Goal: Task Accomplishment & Management: Manage account settings

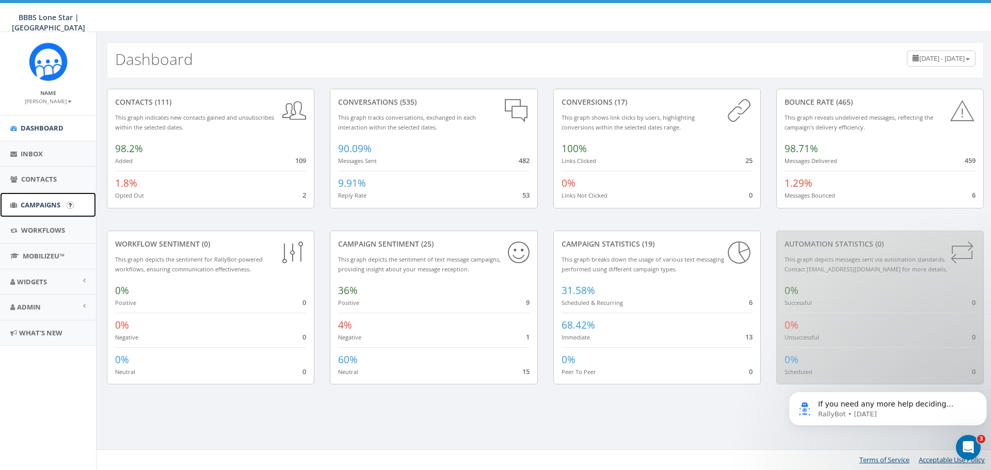
click at [51, 204] on span "Campaigns" at bounding box center [41, 204] width 40 height 9
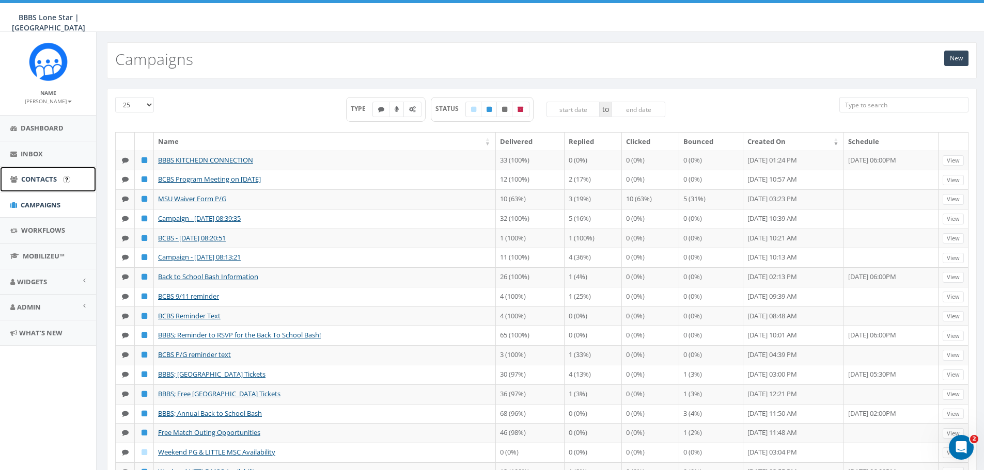
click at [49, 182] on span "Contacts" at bounding box center [39, 179] width 36 height 9
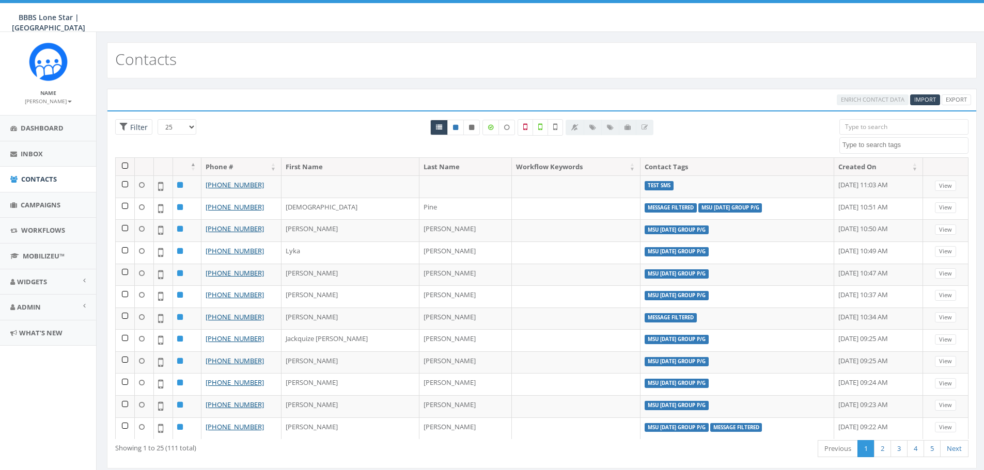
select select
click at [40, 154] on span "Inbox" at bounding box center [32, 153] width 22 height 9
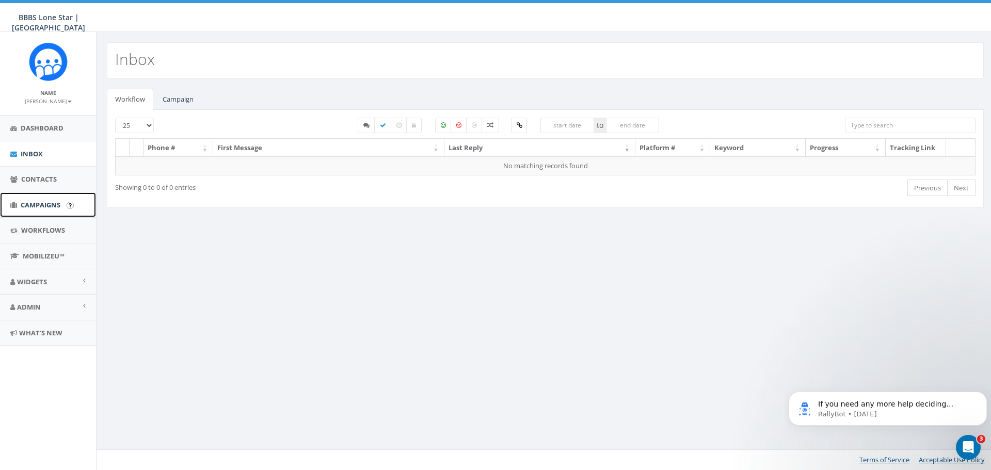
click at [38, 206] on span "Campaigns" at bounding box center [41, 204] width 40 height 9
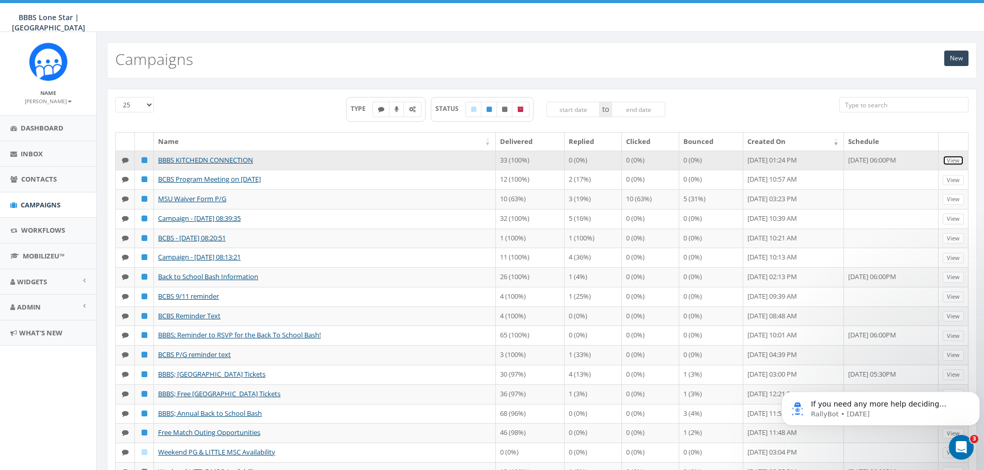
click at [953, 162] on link "View" at bounding box center [952, 160] width 21 height 11
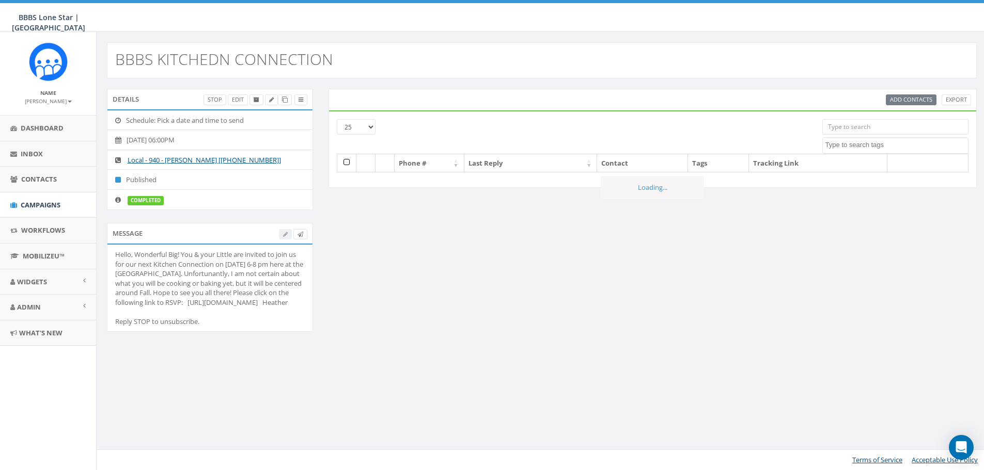
select select
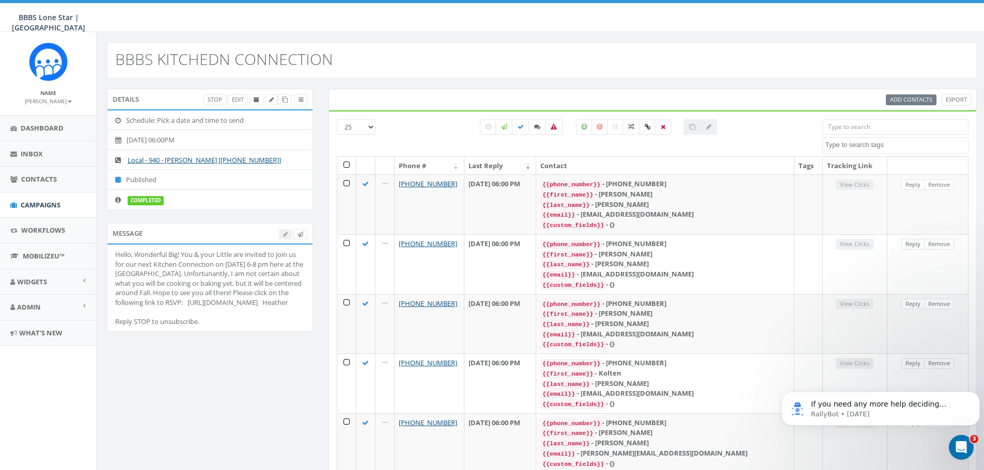
click at [282, 235] on div at bounding box center [293, 234] width 28 height 11
click at [181, 263] on div "Hello, Wonderful Big! You & your Little are invited to join us for our next Kit…" at bounding box center [210, 288] width 190 height 77
click at [235, 259] on div "Hello, Wonderful Big! You & your Little are invited to join us for our next Kit…" at bounding box center [210, 288] width 190 height 77
click at [178, 298] on div "Hello, Wonderful Big! You & your Little are invited to join us for our next Kit…" at bounding box center [210, 288] width 190 height 77
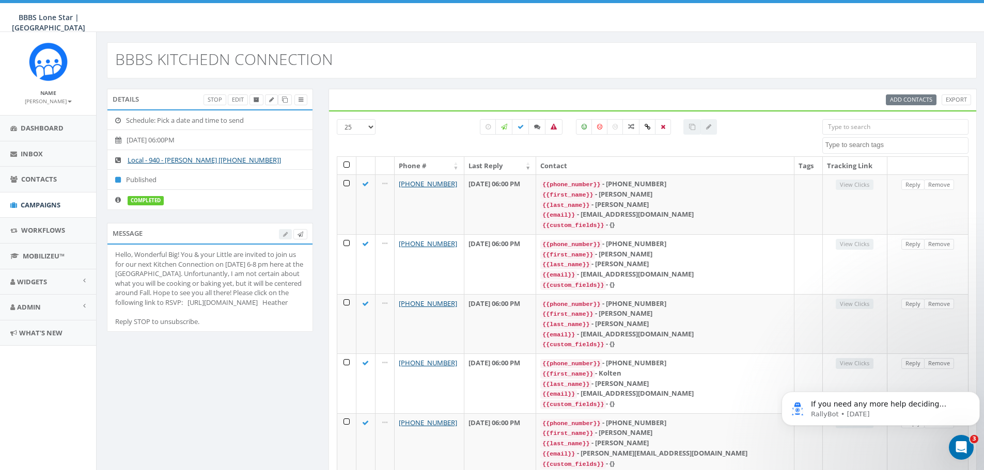
click at [135, 254] on div "Hello, Wonderful Big! You & your Little are invited to join us for our next Kit…" at bounding box center [210, 288] width 190 height 77
click at [288, 235] on div at bounding box center [293, 234] width 28 height 11
click at [285, 234] on div at bounding box center [293, 234] width 28 height 11
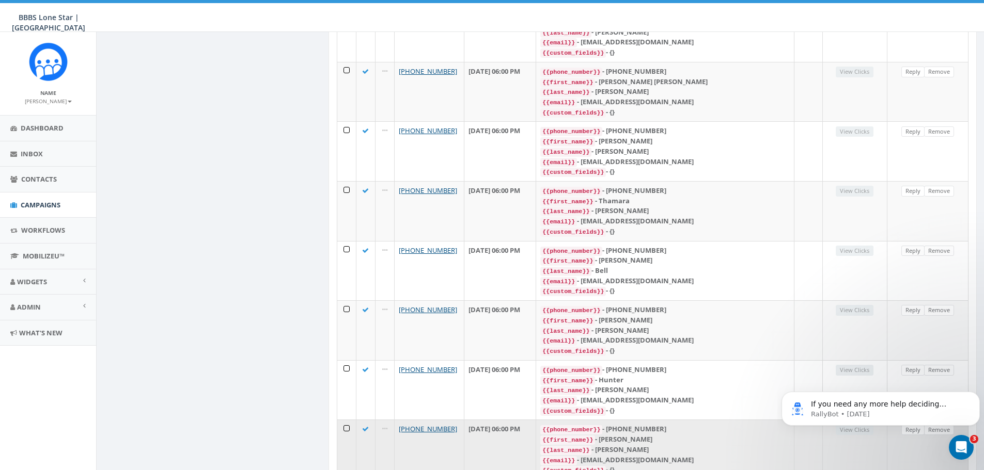
scroll to position [1179, 0]
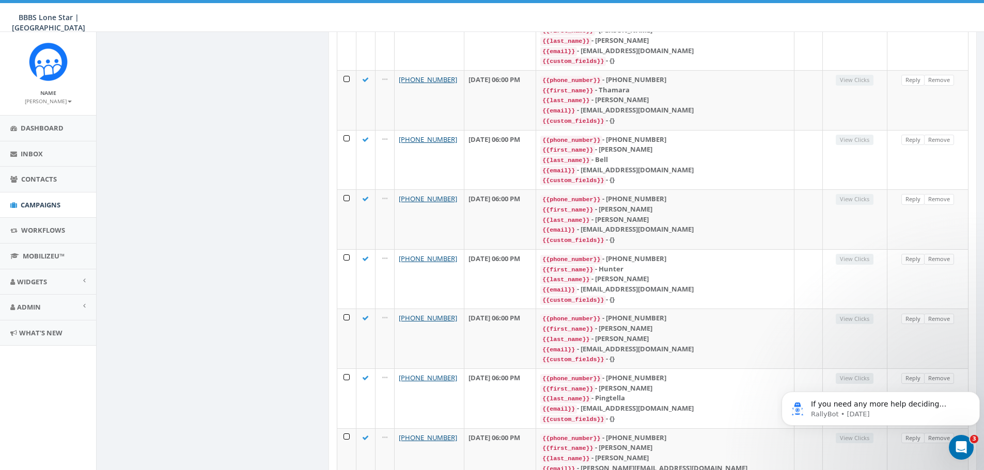
click at [926, 426] on body "If you need any more help deciding whether to cancel your account or pause it, …" at bounding box center [880, 406] width 198 height 64
click at [924, 429] on body "If you need any more help deciding whether to cancel your account or pause it, …" at bounding box center [880, 406] width 198 height 64
click at [923, 431] on body "If you need any more help deciding whether to cancel your account or pause it, …" at bounding box center [880, 406] width 198 height 64
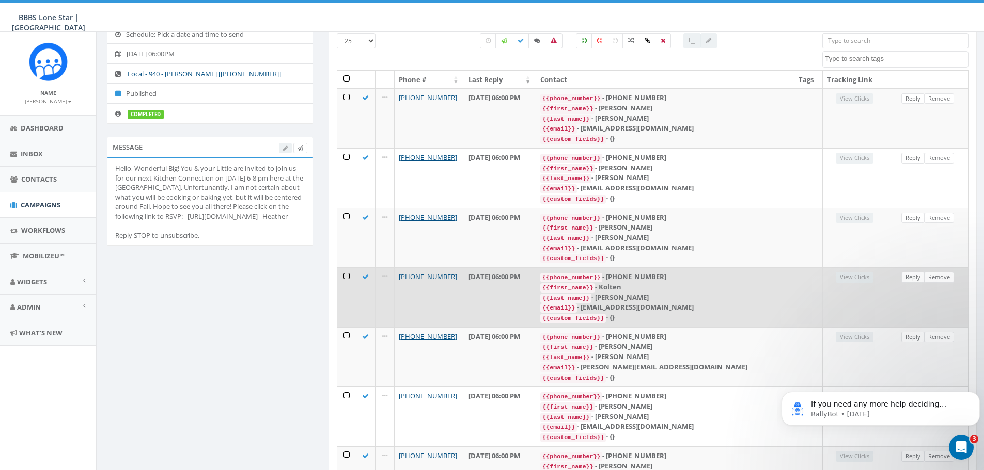
scroll to position [0, 0]
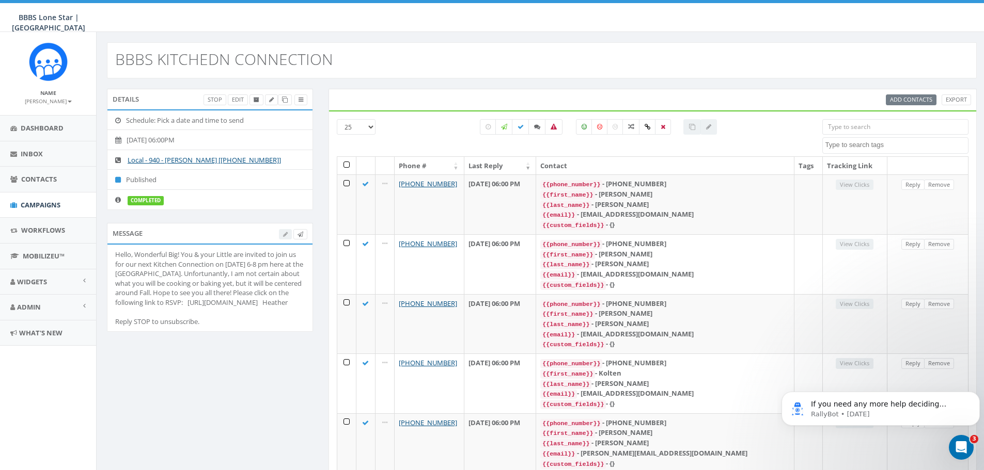
click at [267, 286] on div "Hello, Wonderful Big! You & your Little are invited to join us for our next Kit…" at bounding box center [210, 288] width 190 height 77
click at [286, 233] on div at bounding box center [293, 234] width 28 height 11
click at [238, 99] on link "Edit" at bounding box center [238, 99] width 20 height 11
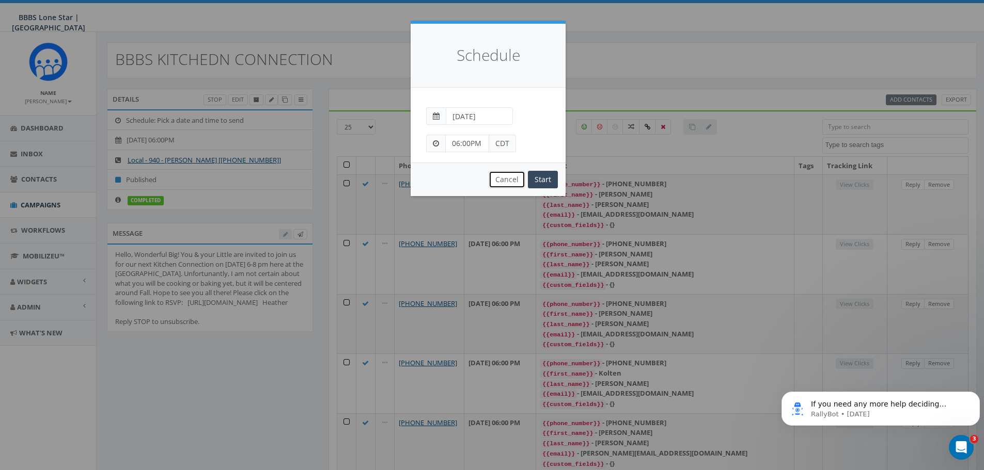
click at [516, 174] on button "Cancel" at bounding box center [506, 180] width 37 height 18
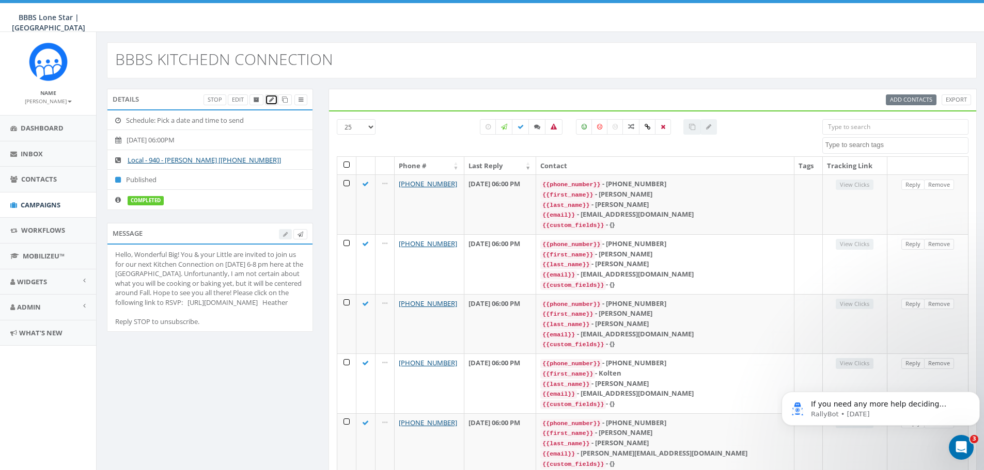
click at [270, 101] on icon at bounding box center [271, 100] width 5 height 6
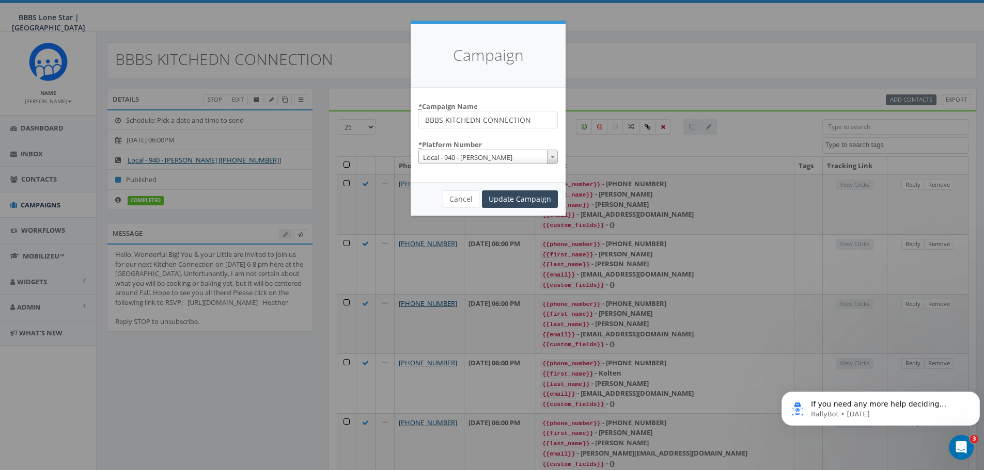
click at [304, 98] on div "Campaign * Campaign Name BBBS KITCHEDN CONNECTION * Platform Number Local - 940…" at bounding box center [492, 235] width 984 height 470
click at [453, 196] on button "Cancel" at bounding box center [461, 200] width 37 height 18
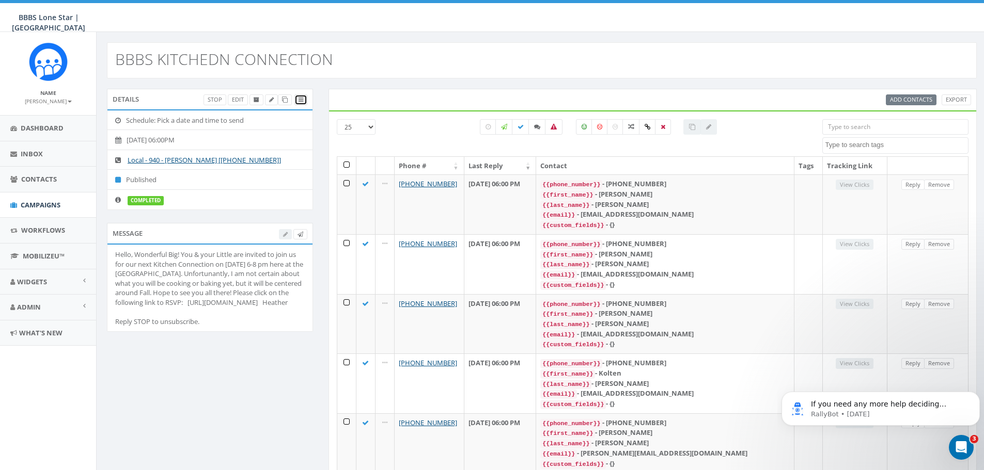
click at [298, 100] on icon at bounding box center [300, 100] width 5 height 6
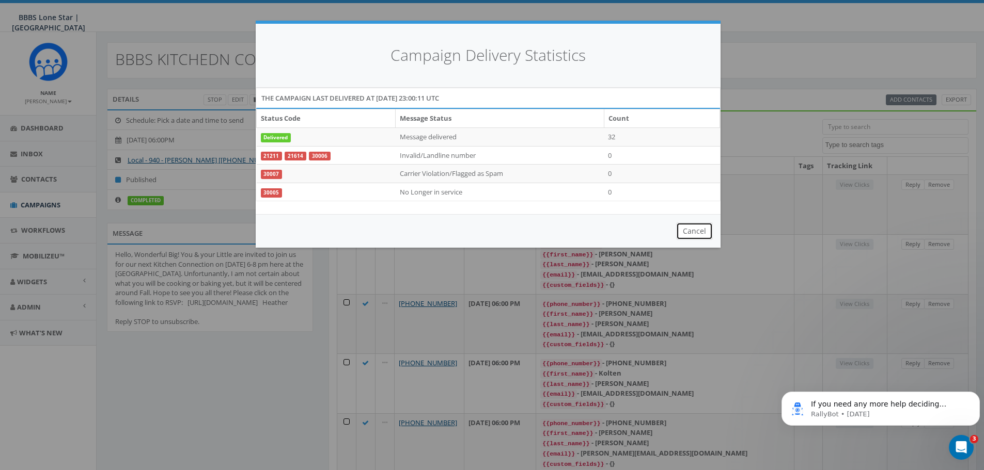
click at [703, 232] on button "Cancel" at bounding box center [694, 232] width 37 height 18
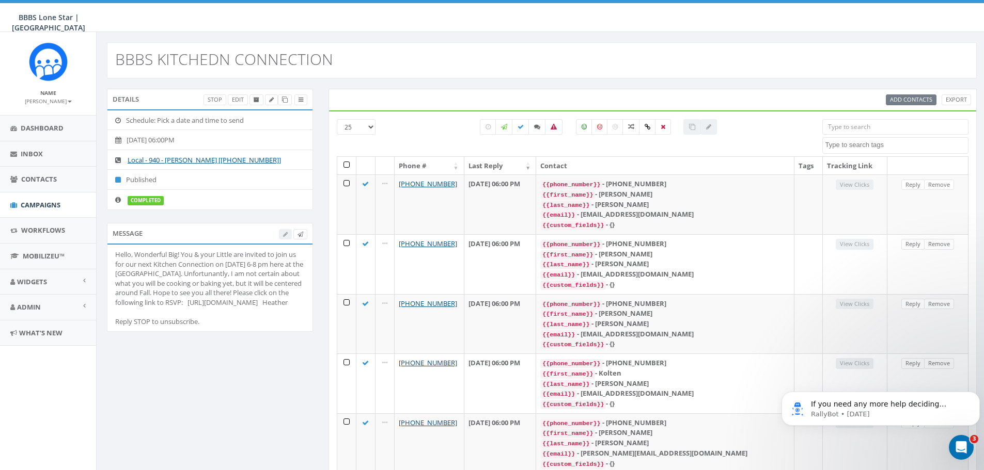
click at [283, 238] on div at bounding box center [293, 234] width 28 height 11
click at [299, 235] on icon at bounding box center [300, 235] width 6 height 6
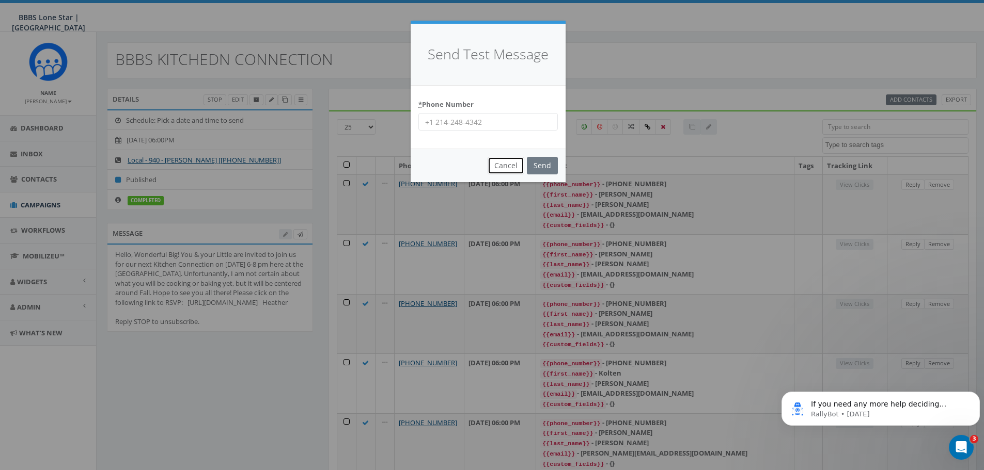
click at [511, 169] on button "Cancel" at bounding box center [505, 166] width 37 height 18
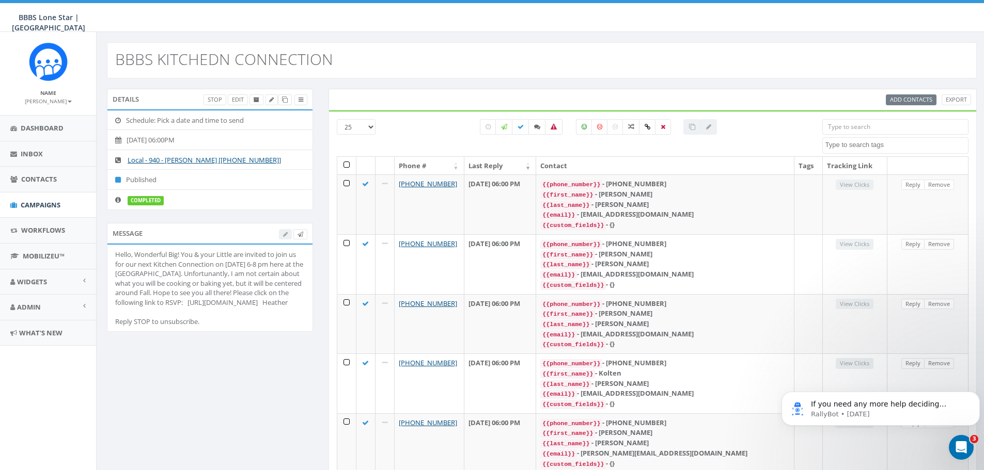
drag, startPoint x: 137, startPoint y: 255, endPoint x: 224, endPoint y: 291, distance: 94.5
click at [268, 319] on div "Hello, Wonderful Big! You & your Little are invited to join us for our next Kit…" at bounding box center [210, 288] width 190 height 77
copy div "Wonderful Big! You & your Little are invited to join us for our next Kitchen Co…"
click at [38, 205] on span "Campaigns" at bounding box center [41, 204] width 40 height 9
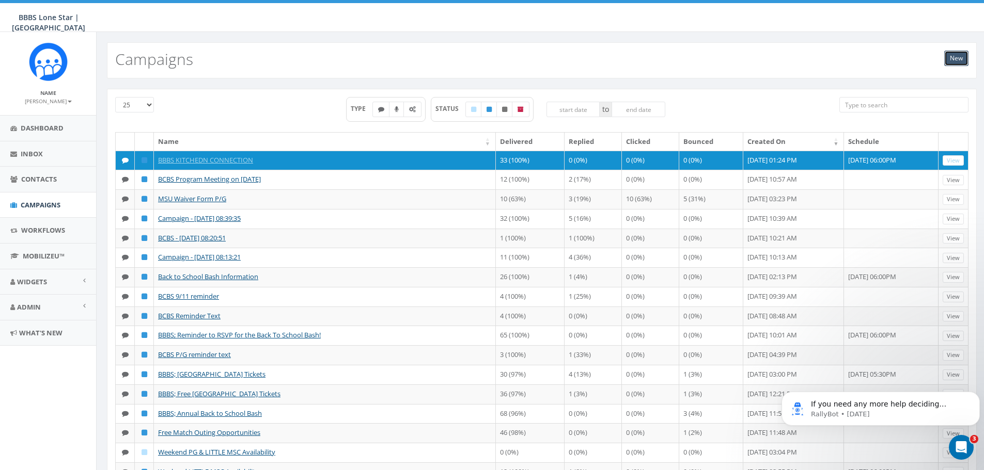
click at [964, 56] on link "New" at bounding box center [956, 58] width 24 height 15
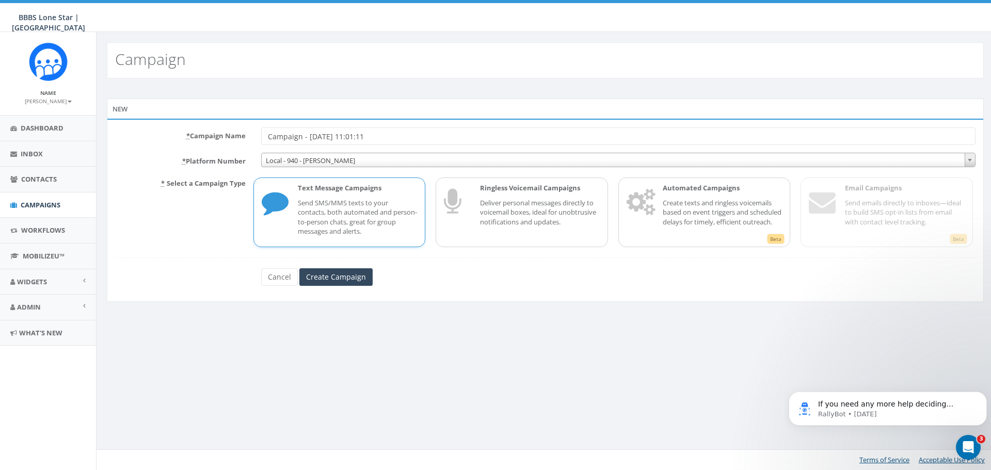
click at [378, 206] on p "Send SMS/MMS texts to your contacts, both automated and person-to-person chats,…" at bounding box center [358, 217] width 120 height 38
click at [350, 282] on input "Create Campaign" at bounding box center [335, 278] width 73 height 18
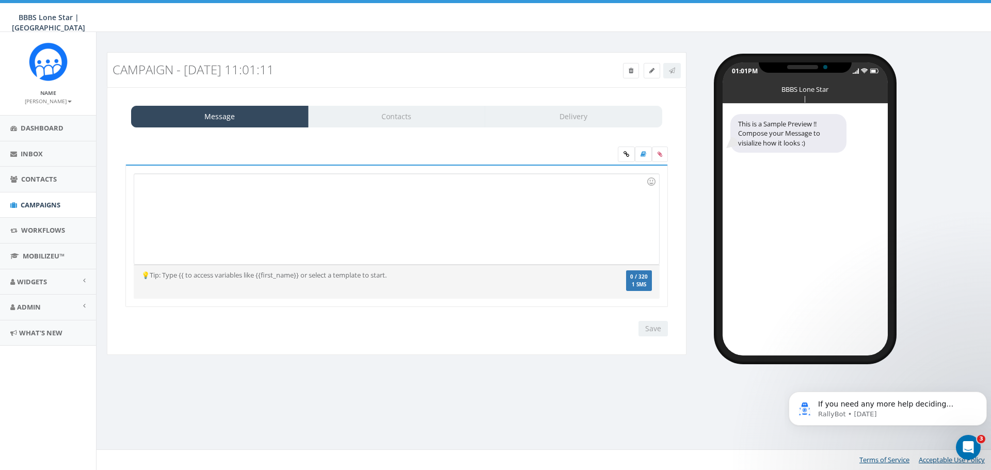
click at [202, 188] on div at bounding box center [396, 219] width 525 height 90
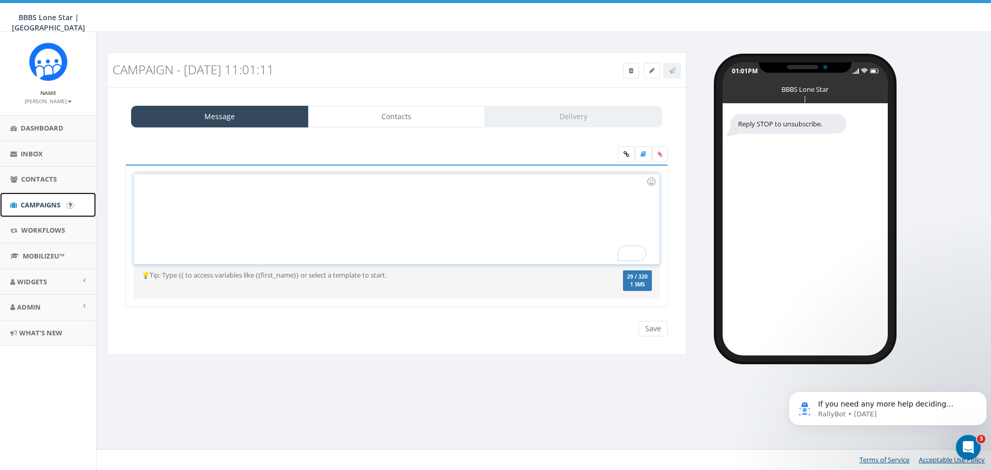
click at [54, 209] on span "Campaigns" at bounding box center [41, 204] width 40 height 9
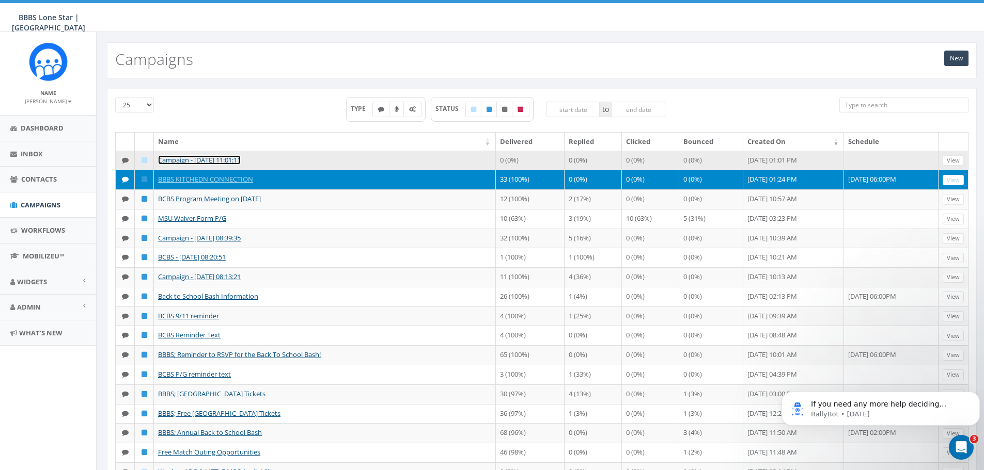
click at [220, 155] on link "Campaign - [DATE] 11:01:11" at bounding box center [199, 159] width 83 height 9
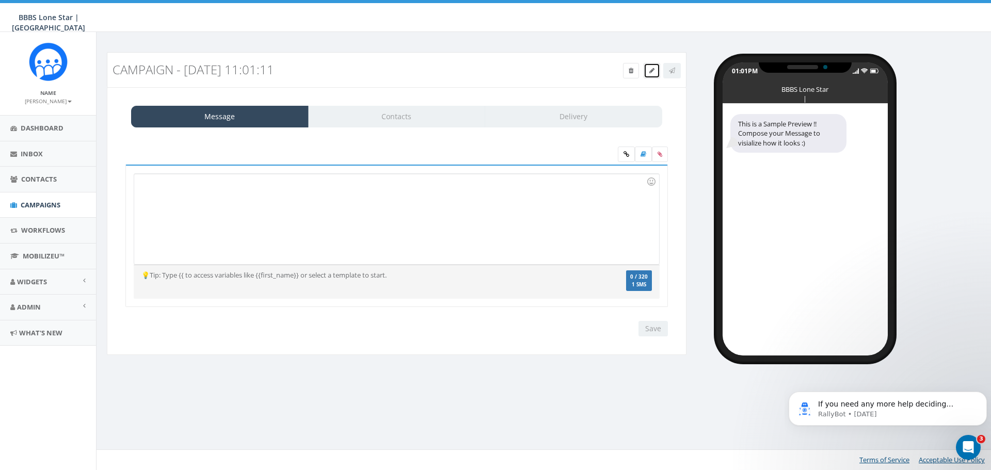
click at [655, 72] on link at bounding box center [652, 70] width 17 height 15
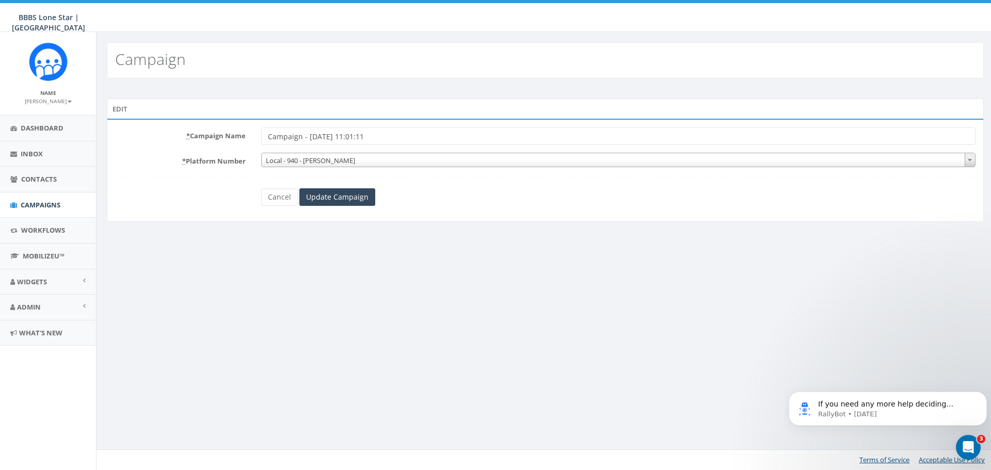
drag, startPoint x: 417, startPoint y: 136, endPoint x: 260, endPoint y: 137, distance: 157.5
click at [260, 137] on div "Campaign - [DATE] 11:01:11" at bounding box center [619, 137] width 730 height 18
type input "BBBS Kitchen Connection"
click at [352, 199] on input "Update Campaign" at bounding box center [337, 197] width 76 height 18
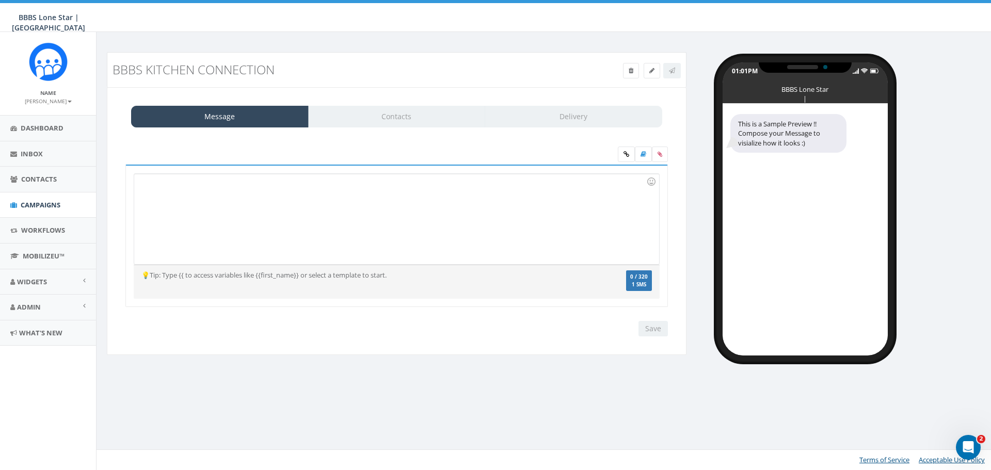
click at [177, 182] on div at bounding box center [396, 219] width 525 height 90
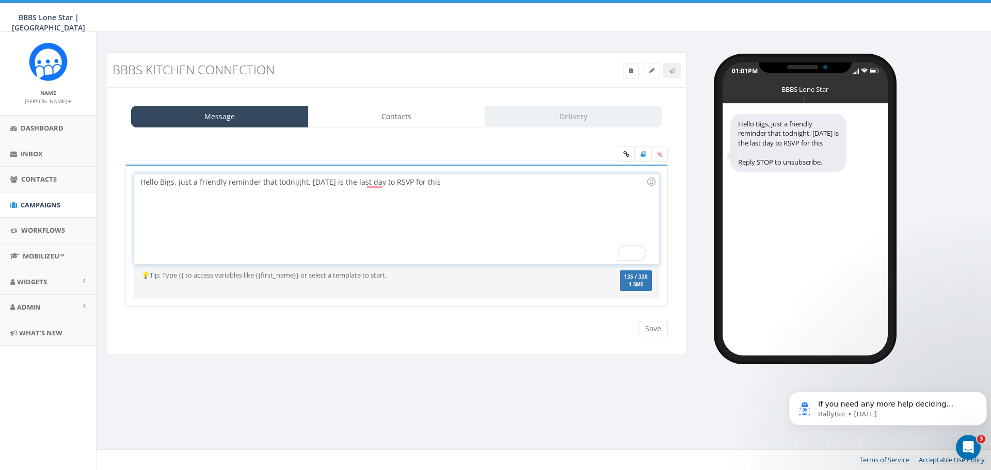
click at [284, 181] on div "Hello Bigs, just a friendly reminder that todnight, Tuesday, October 14th is th…" at bounding box center [396, 219] width 525 height 90
drag, startPoint x: 379, startPoint y: 186, endPoint x: 405, endPoint y: 197, distance: 28.5
click at [379, 186] on div "Hello Bigs, just a friendly reminder that tonight, Tuesday, October 14th is the…" at bounding box center [396, 219] width 525 height 90
click at [499, 181] on div "Hello Bigs, just a friendly reminder that tonight, Tuesday, October 14th, is th…" at bounding box center [396, 219] width 525 height 90
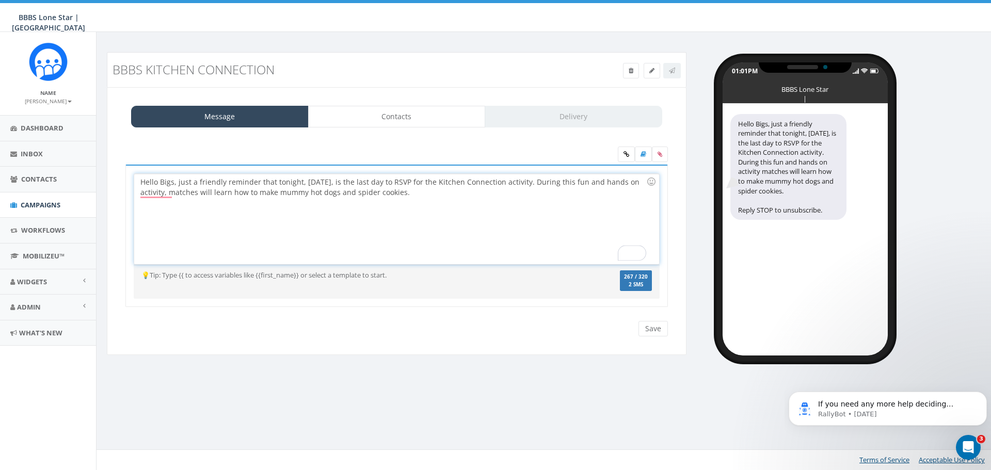
drag, startPoint x: 140, startPoint y: 183, endPoint x: 469, endPoint y: 190, distance: 329.0
click at [469, 190] on div "Hello Bigs, just a friendly reminder that tonight, Tuesday, October 14th, is th…" at bounding box center [396, 219] width 525 height 90
copy div "Hello Bigs, just a friendly reminder that tonight, Tuesday, October 14th, is th…"
drag, startPoint x: 139, startPoint y: 183, endPoint x: 460, endPoint y: 208, distance: 321.6
click at [460, 208] on div "Hello Bigs, just a friendly reminder that tonight, Tuesday, October 14th, is th…" at bounding box center [396, 219] width 525 height 90
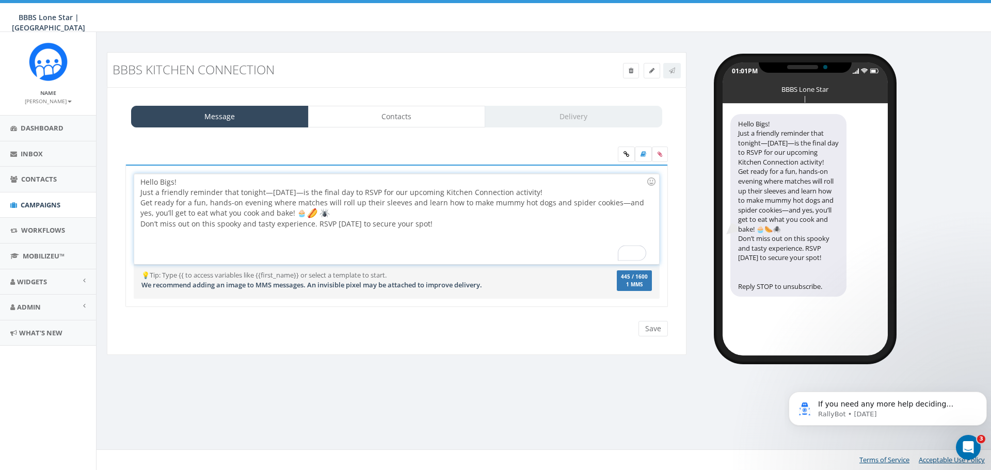
click at [140, 193] on div "Hello Bigs! Just a friendly reminder that tonight—Tuesday, October 14th—is the …" at bounding box center [396, 219] width 525 height 90
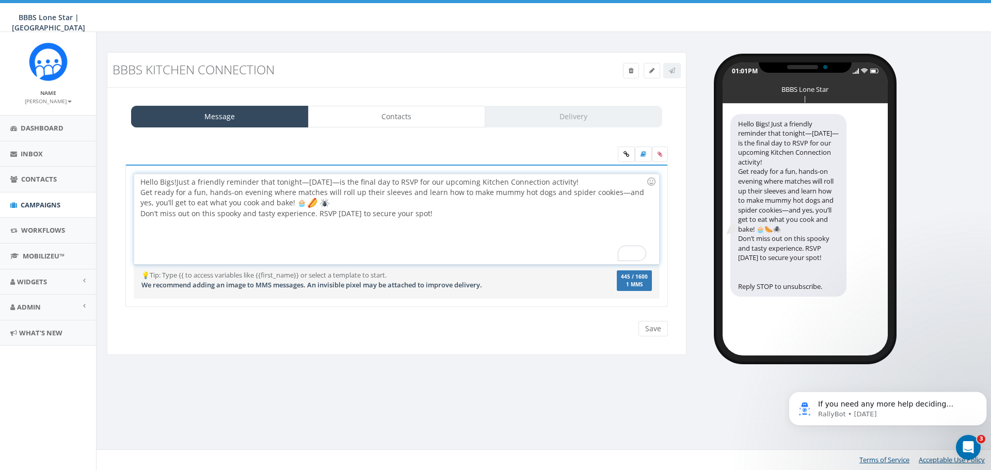
click at [141, 213] on div "Hello Bigs! Just a friendly reminder that tonight—Tuesday, October 14th—is the …" at bounding box center [396, 219] width 525 height 90
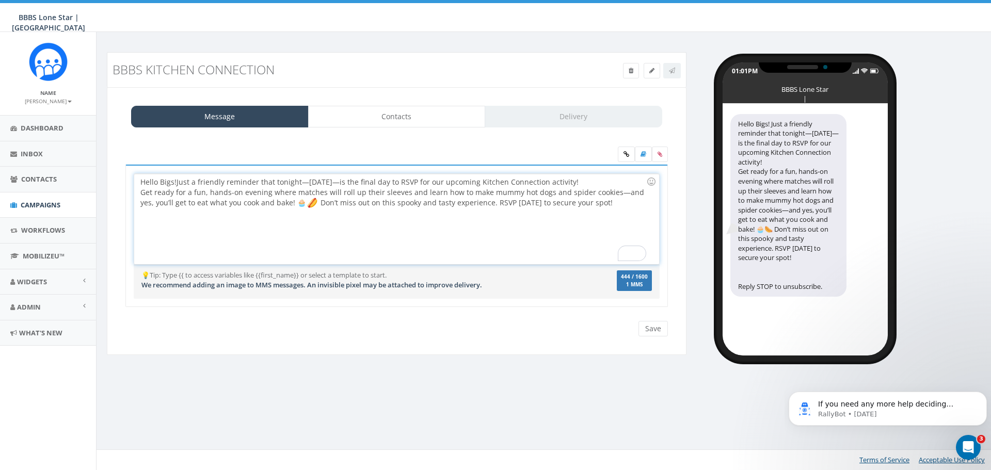
click at [601, 204] on div "Hello Bigs! Just a friendly reminder that tonight—Tuesday, October 14th—is the …" at bounding box center [396, 219] width 525 height 90
click at [426, 113] on link "Contacts" at bounding box center [397, 117] width 178 height 22
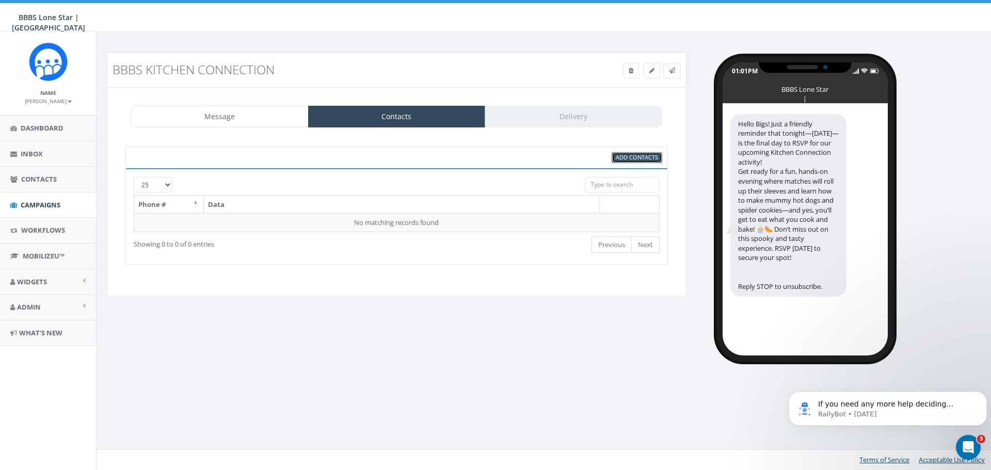
click at [627, 157] on span "Add Contacts" at bounding box center [637, 157] width 42 height 8
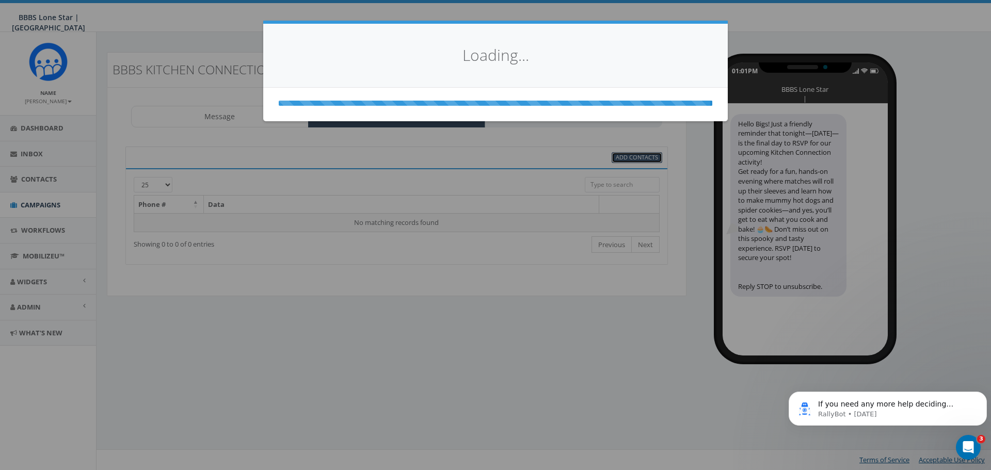
select select
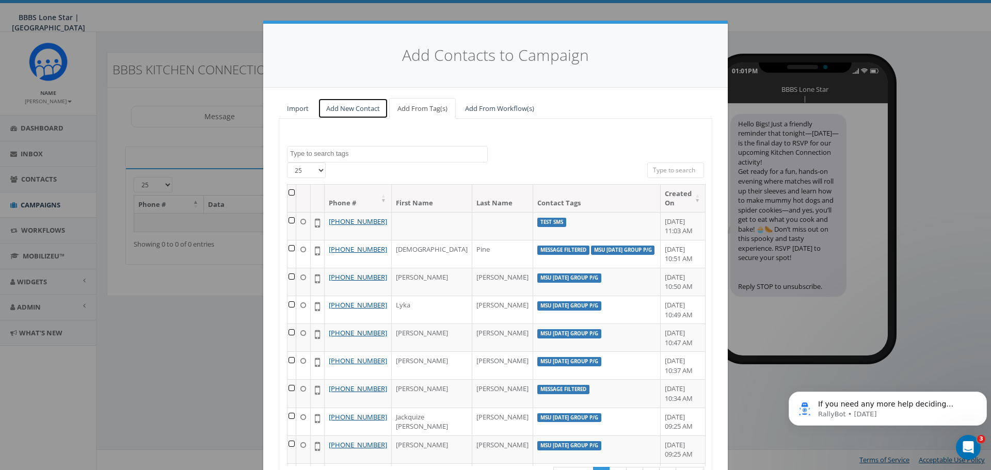
click at [355, 106] on link "Add New Contact" at bounding box center [353, 108] width 70 height 21
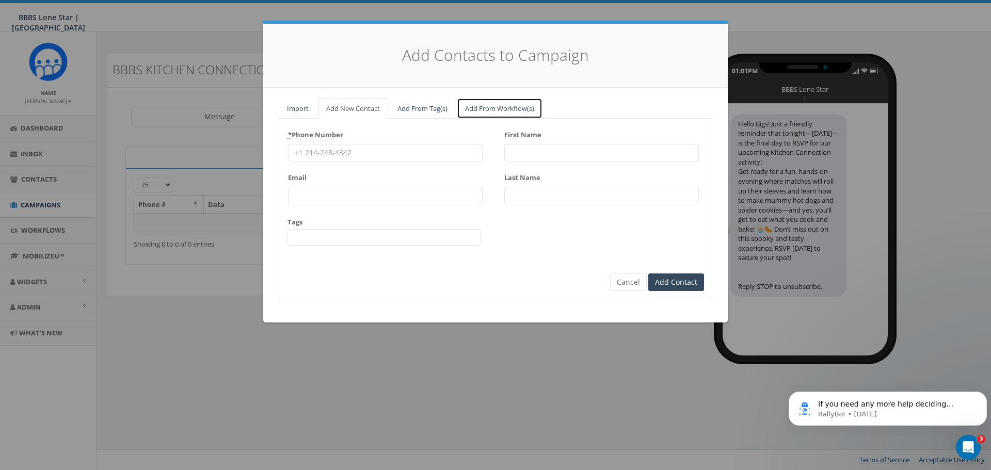
click at [487, 105] on link "Add From Workflow(s)" at bounding box center [500, 108] width 86 height 21
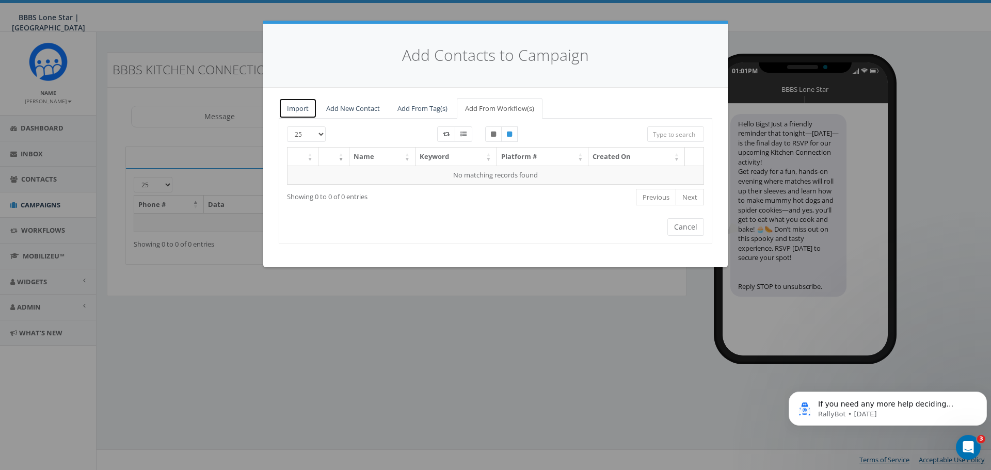
click at [297, 107] on link "Import" at bounding box center [298, 108] width 38 height 21
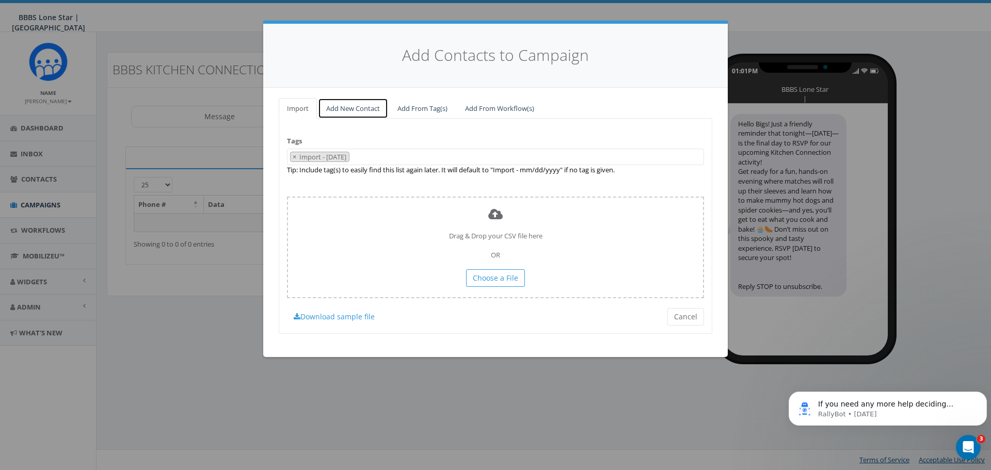
click at [361, 110] on link "Add New Contact" at bounding box center [353, 108] width 70 height 21
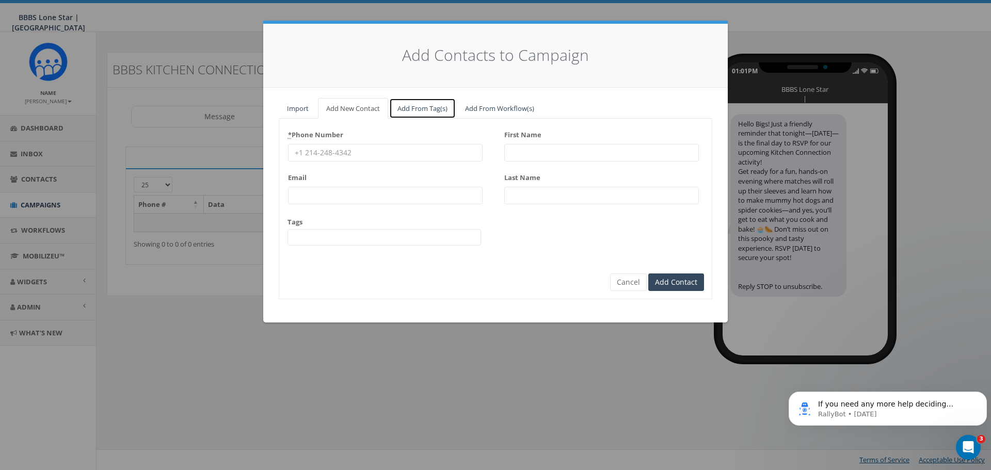
click at [409, 105] on link "Add From Tag(s)" at bounding box center [422, 108] width 67 height 21
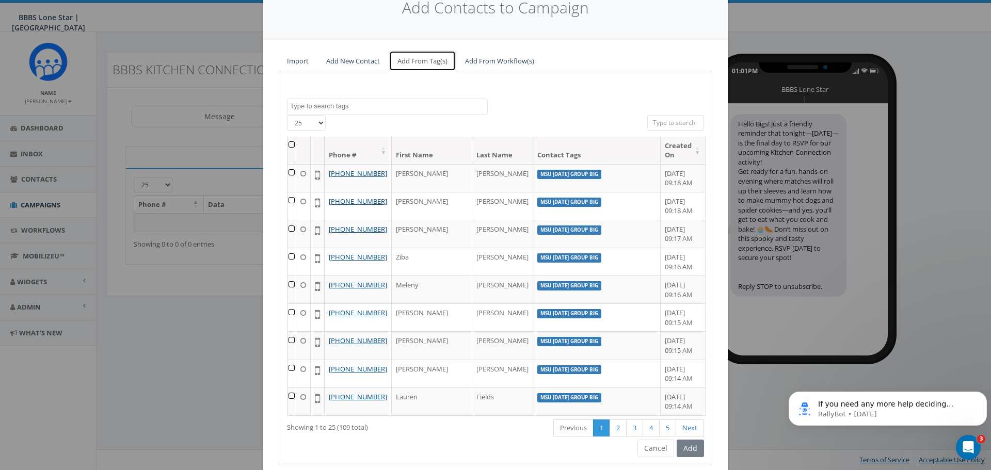
scroll to position [82, 0]
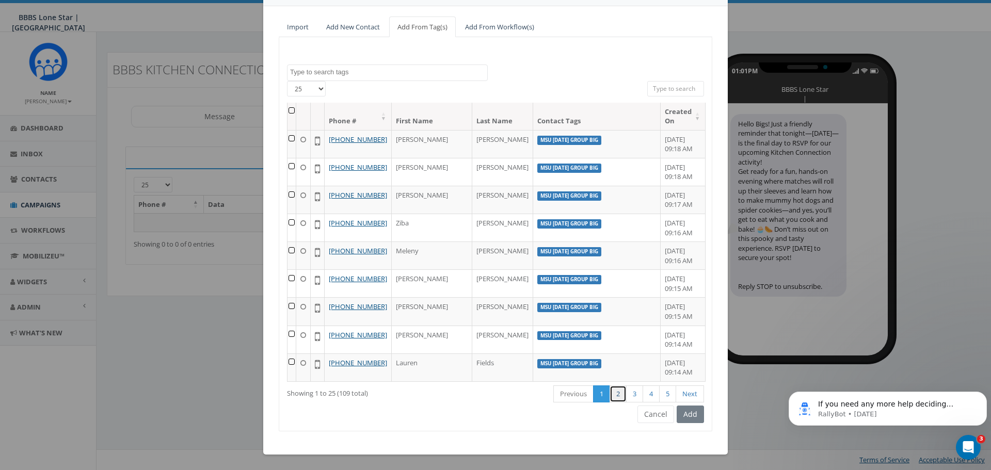
click at [610, 395] on link "2" at bounding box center [618, 394] width 17 height 17
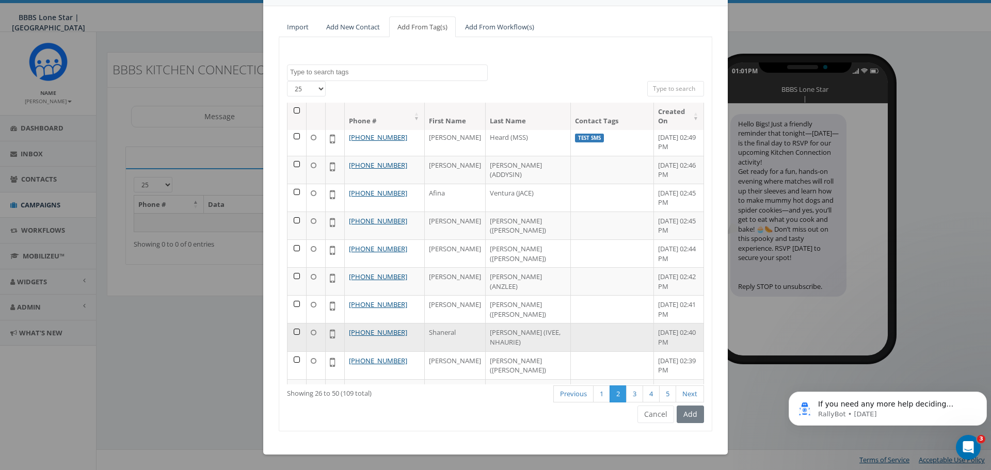
scroll to position [438, 0]
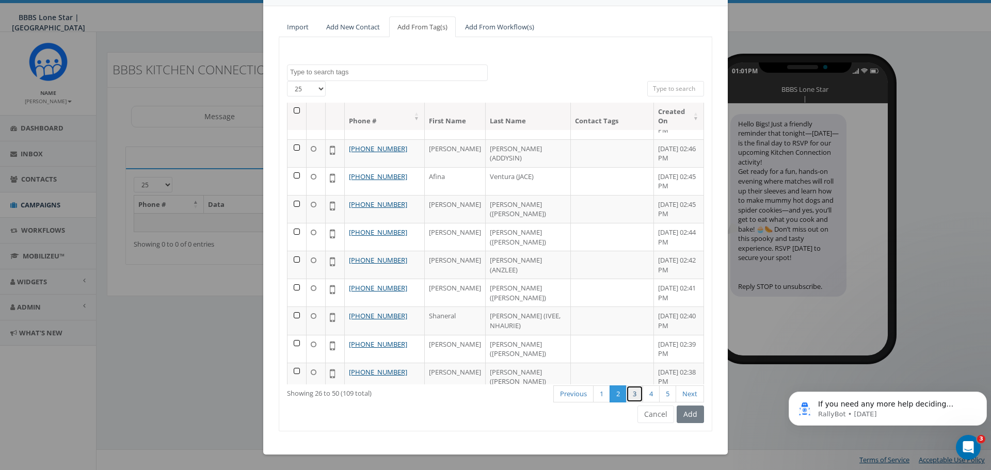
click at [632, 392] on link "3" at bounding box center [634, 394] width 17 height 17
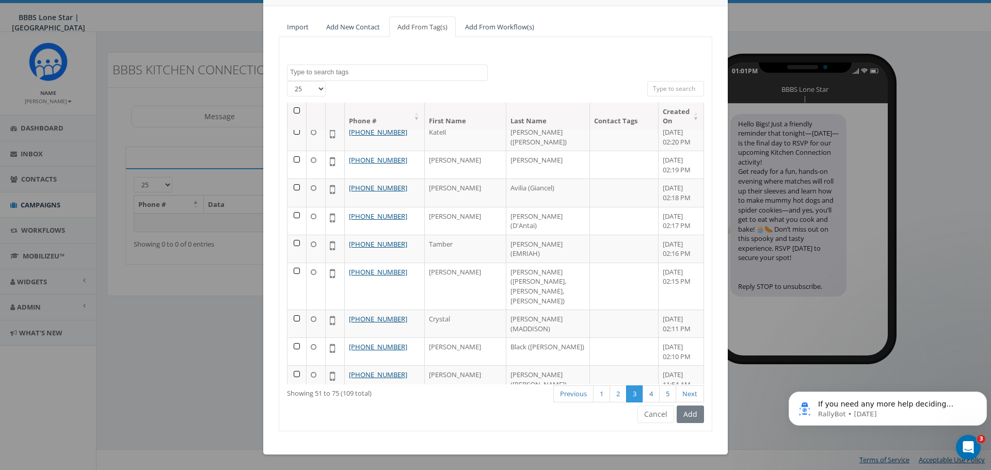
scroll to position [448, 0]
click at [293, 392] on td at bounding box center [297, 406] width 19 height 28
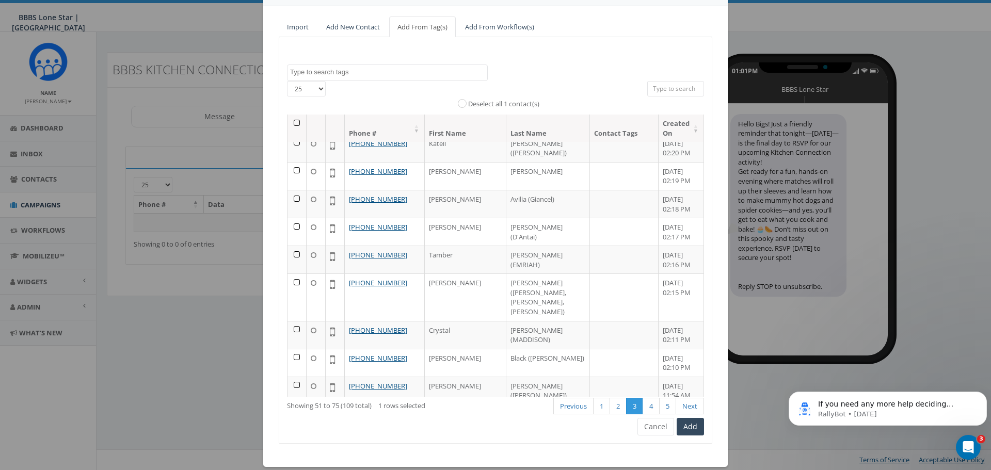
click at [293, 433] on td at bounding box center [297, 447] width 19 height 28
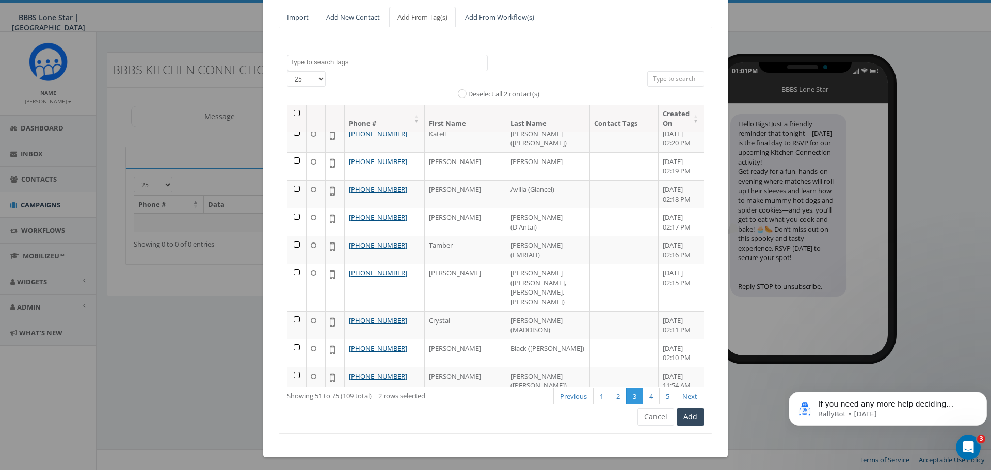
scroll to position [94, 0]
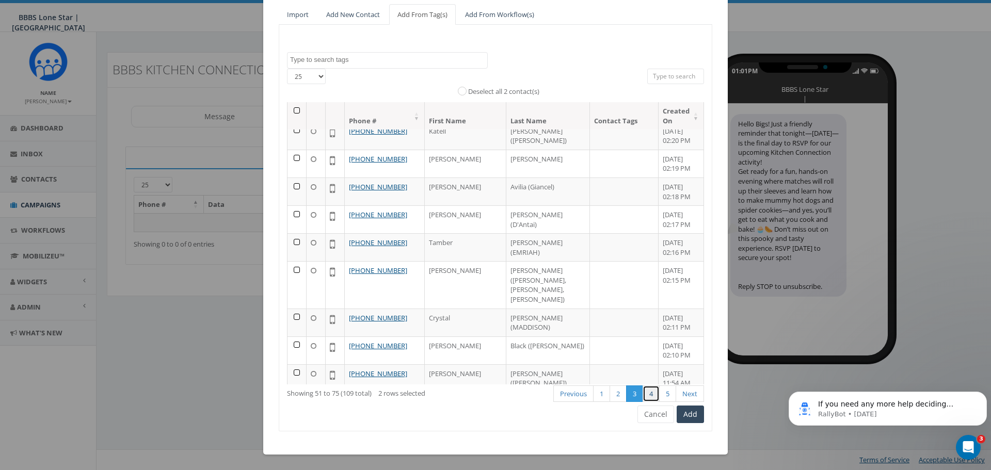
click at [644, 396] on link "4" at bounding box center [651, 394] width 17 height 17
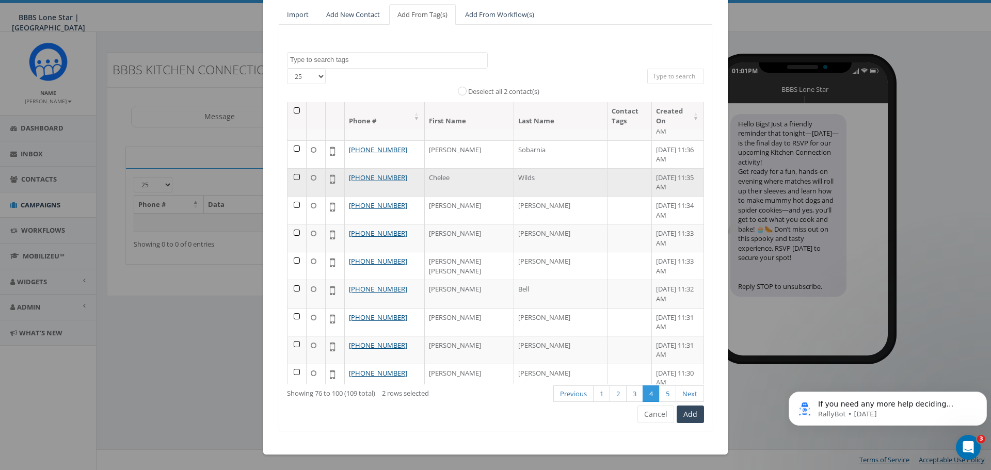
scroll to position [0, 0]
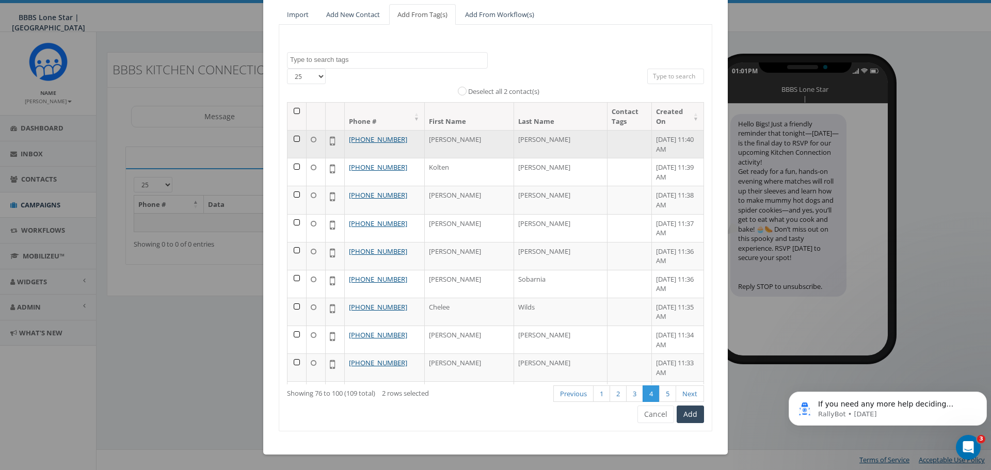
click at [292, 130] on td at bounding box center [297, 144] width 19 height 28
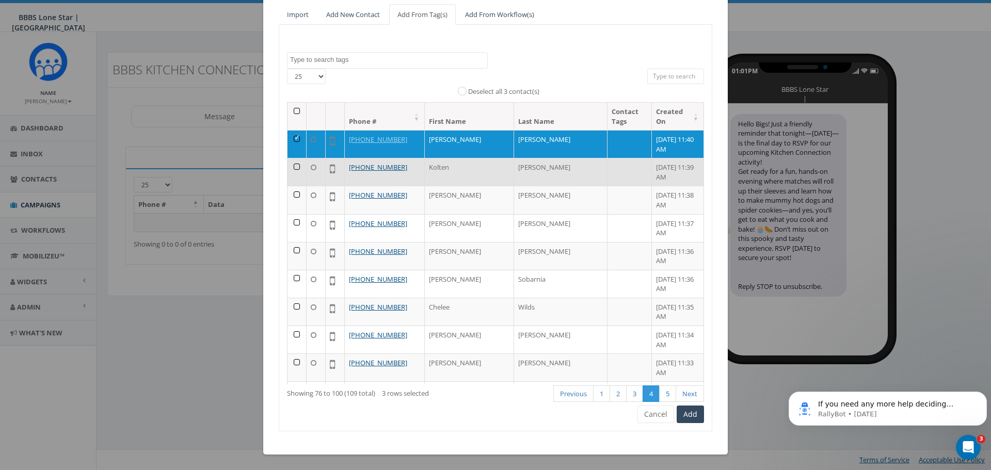
click at [293, 158] on td at bounding box center [297, 172] width 19 height 28
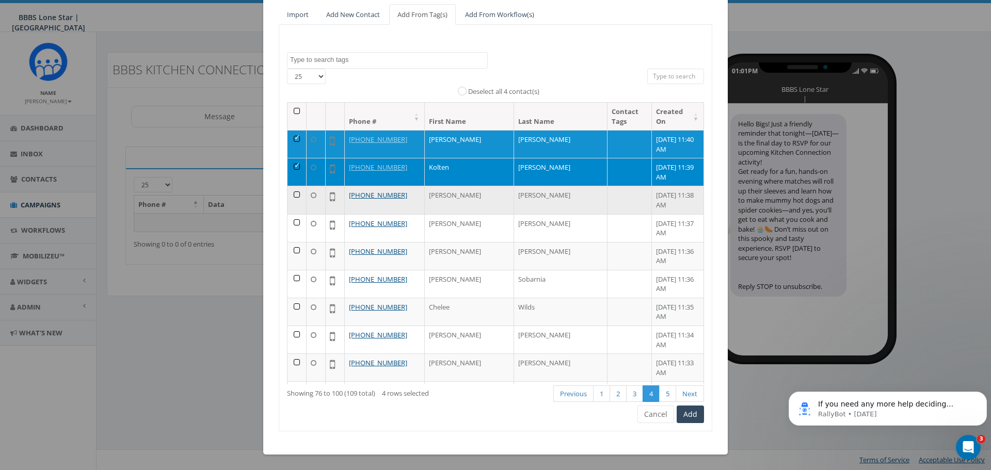
click at [293, 186] on td at bounding box center [297, 200] width 19 height 28
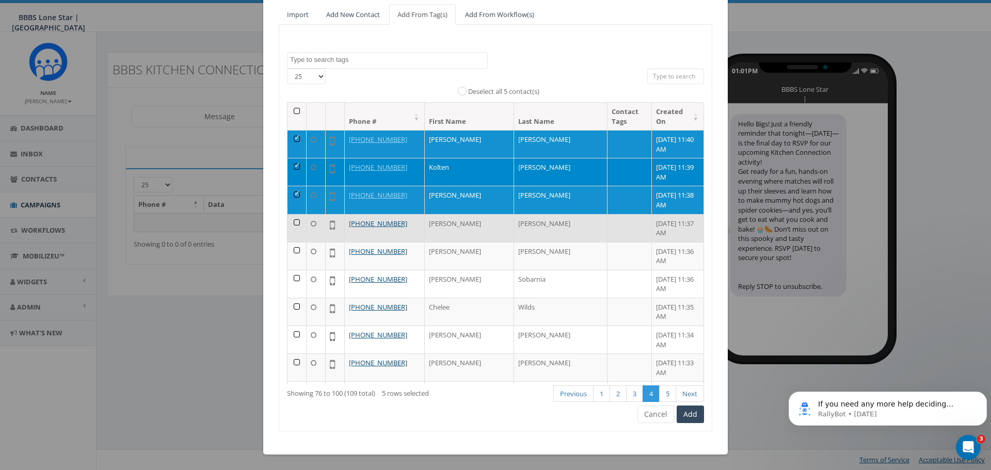
click at [294, 214] on td at bounding box center [297, 228] width 19 height 28
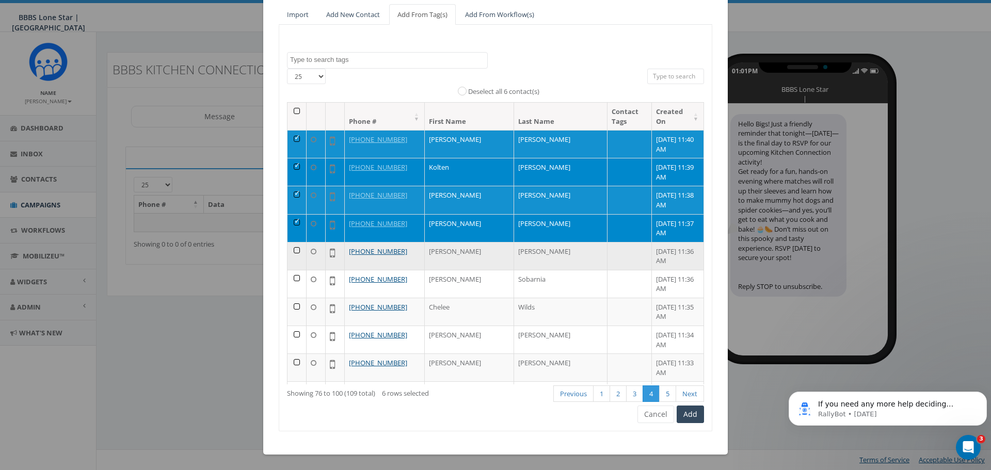
click at [290, 242] on td at bounding box center [297, 256] width 19 height 28
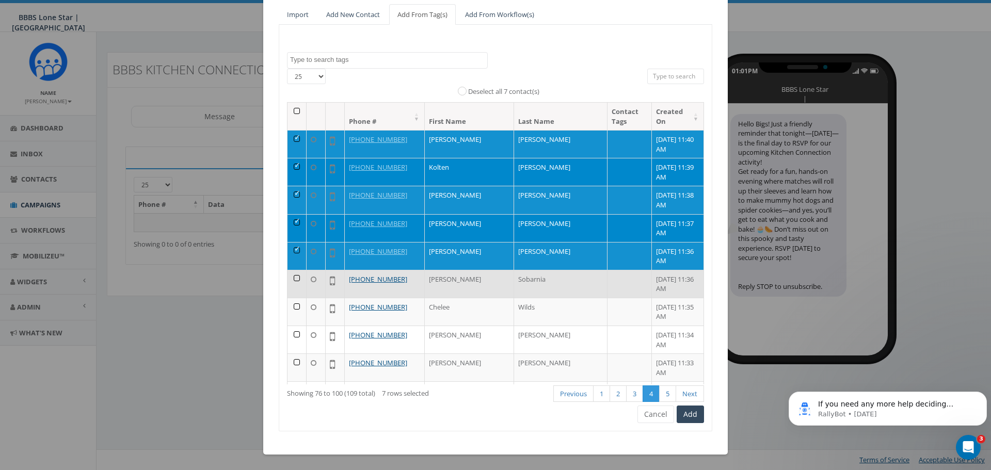
click at [291, 270] on td at bounding box center [297, 284] width 19 height 28
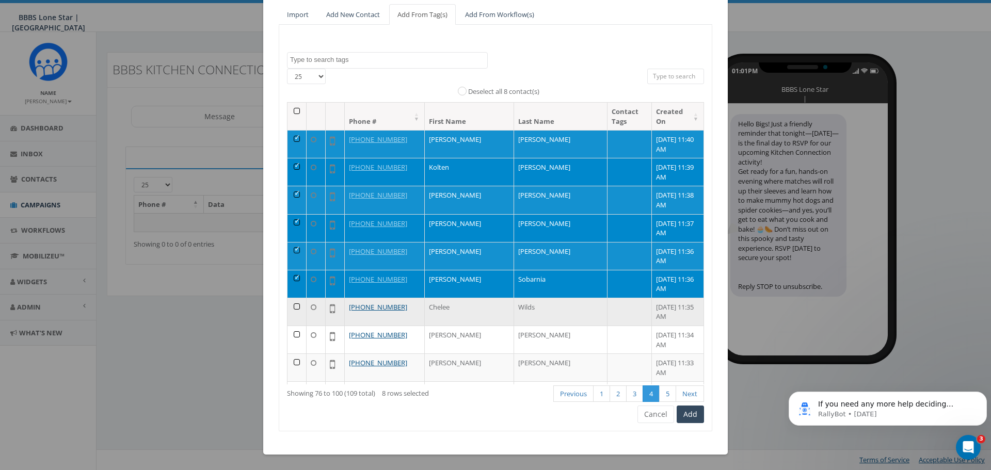
click at [293, 298] on td at bounding box center [297, 312] width 19 height 28
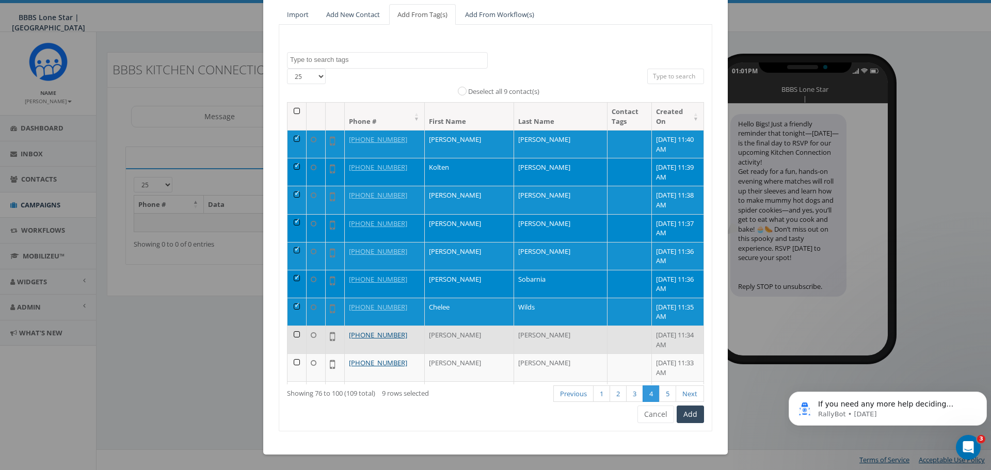
click at [291, 326] on td at bounding box center [297, 340] width 19 height 28
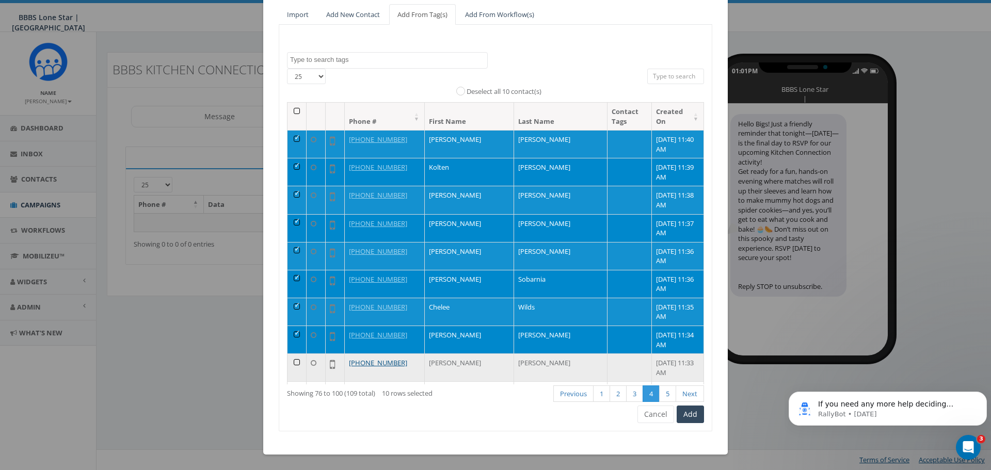
click at [291, 354] on td at bounding box center [297, 368] width 19 height 28
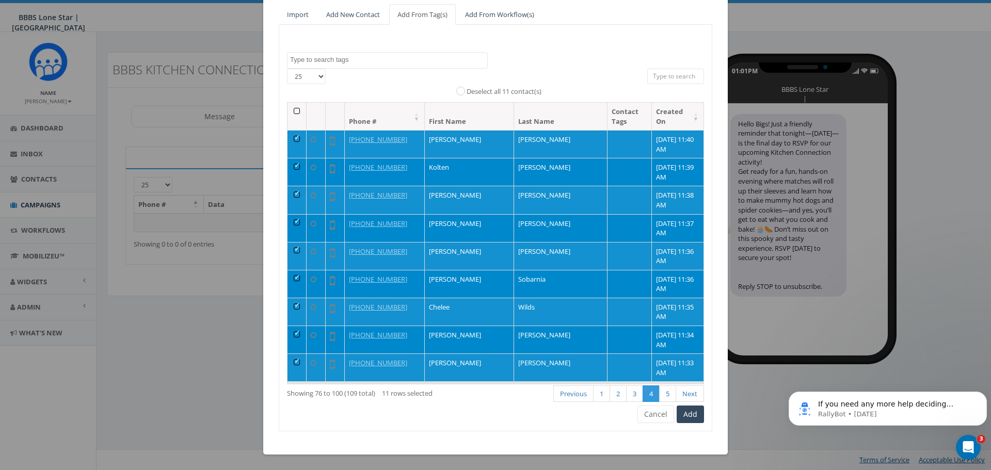
click at [290, 382] on td at bounding box center [297, 396] width 19 height 28
click at [288, 382] on td at bounding box center [297, 396] width 19 height 28
click at [292, 409] on td at bounding box center [297, 423] width 19 height 28
click at [292, 438] on td at bounding box center [297, 452] width 19 height 28
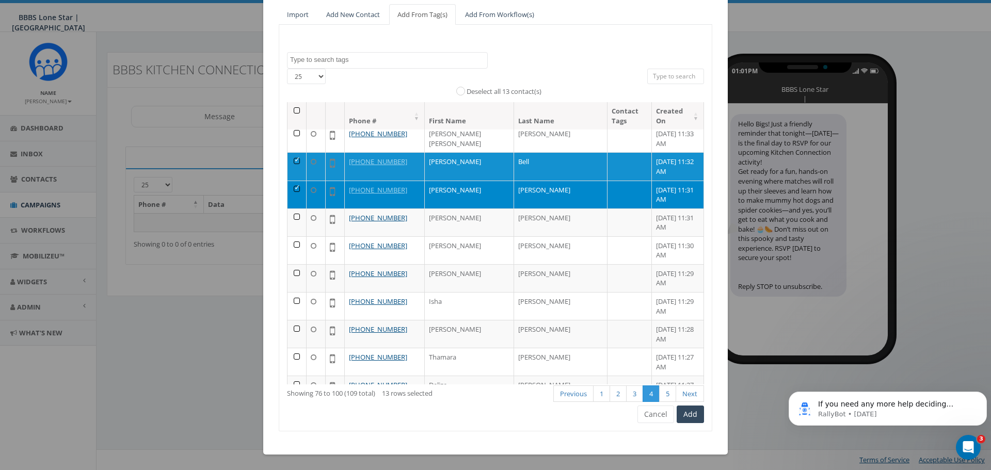
scroll to position [258, 0]
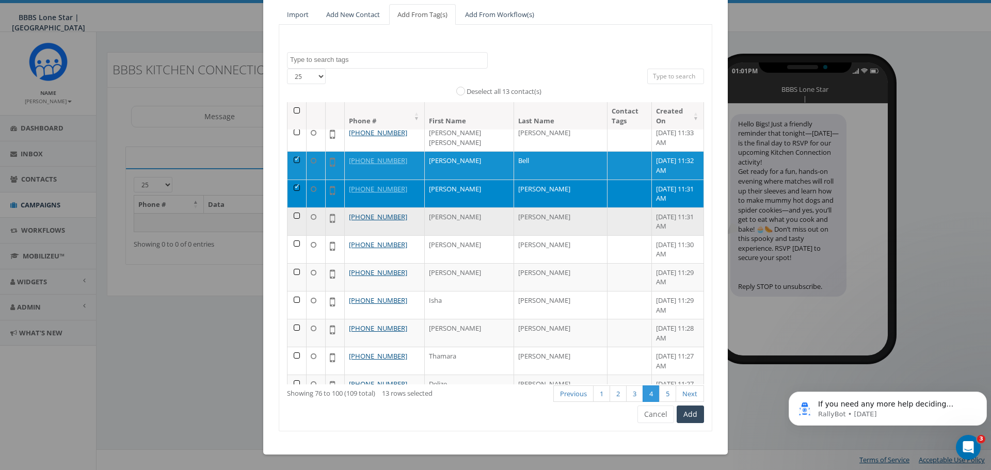
click at [291, 208] on td at bounding box center [297, 222] width 19 height 28
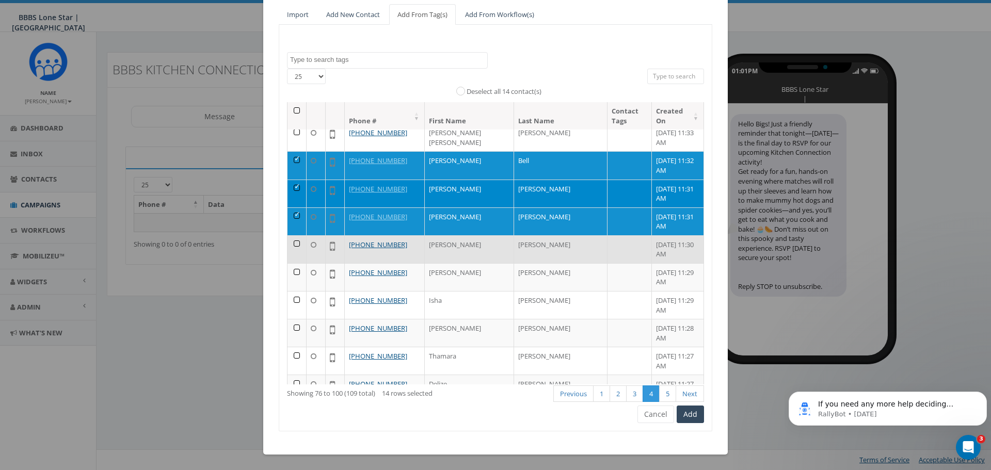
click at [292, 235] on td at bounding box center [297, 249] width 19 height 28
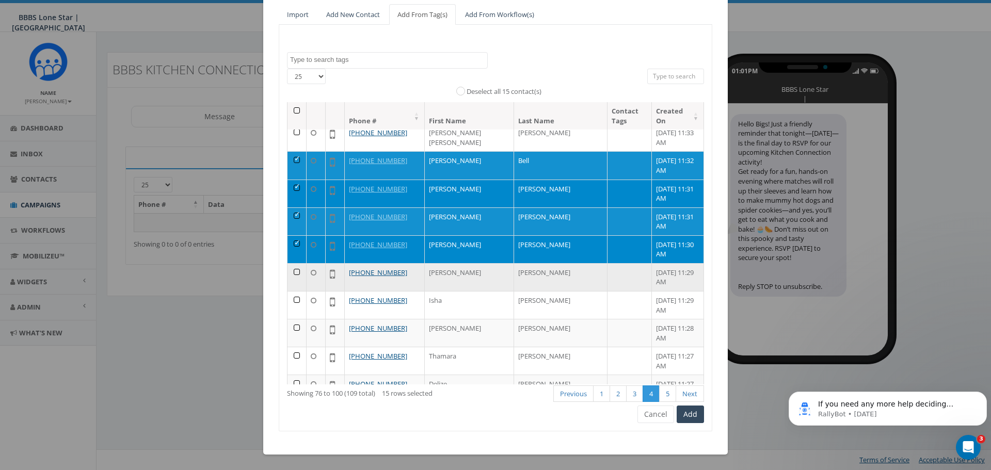
click at [291, 263] on td at bounding box center [297, 277] width 19 height 28
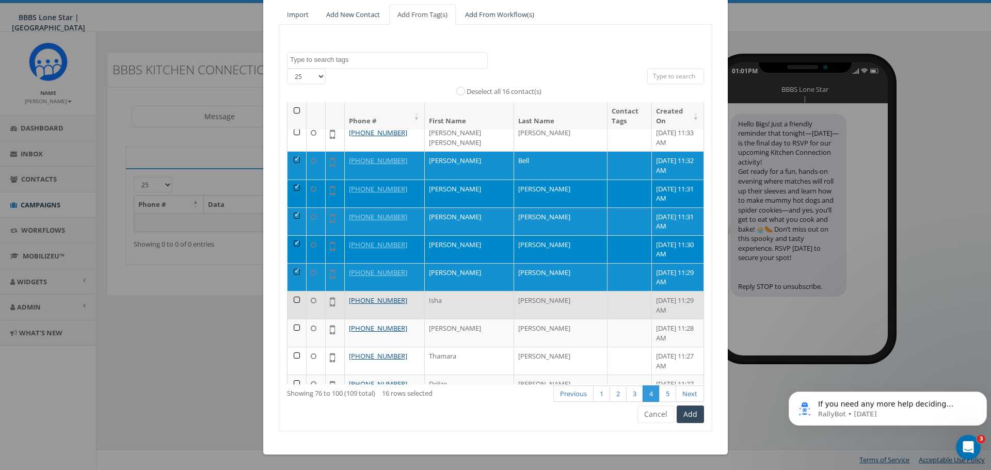
click at [293, 291] on td at bounding box center [297, 305] width 19 height 28
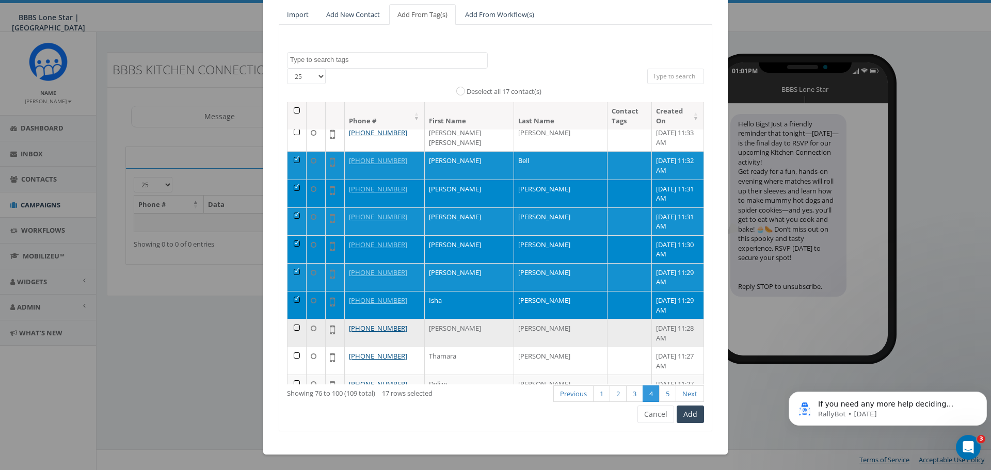
click at [293, 319] on td at bounding box center [297, 333] width 19 height 28
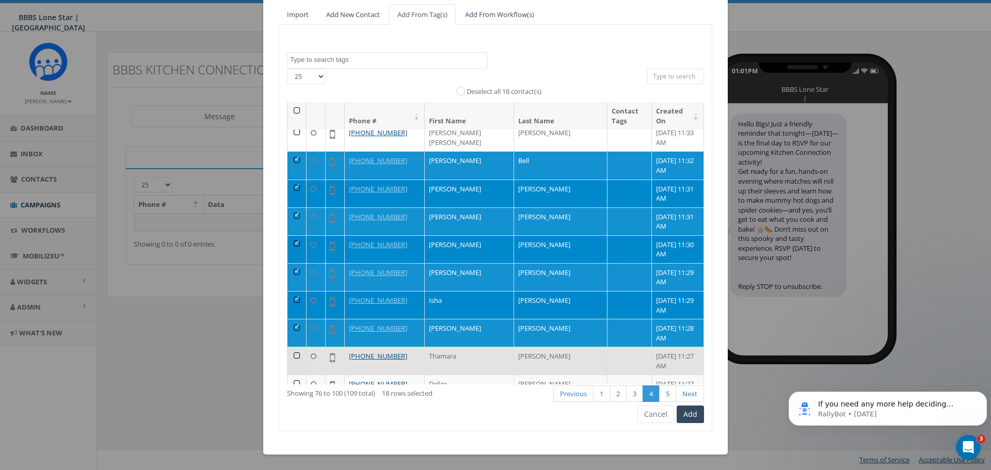
click at [293, 347] on td at bounding box center [297, 361] width 19 height 28
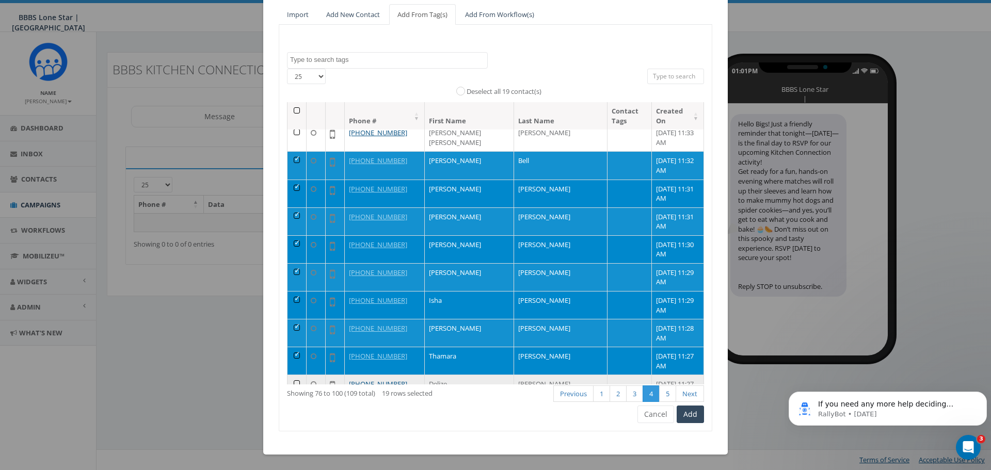
click at [294, 375] on td at bounding box center [297, 389] width 19 height 28
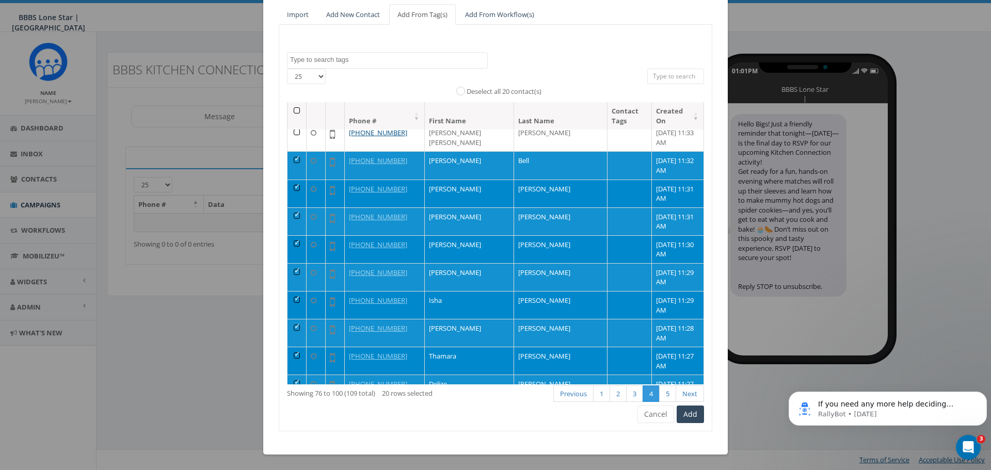
click at [293, 403] on td at bounding box center [297, 417] width 19 height 28
click at [289, 431] on td at bounding box center [297, 445] width 19 height 28
click at [291, 459] on td at bounding box center [297, 473] width 19 height 28
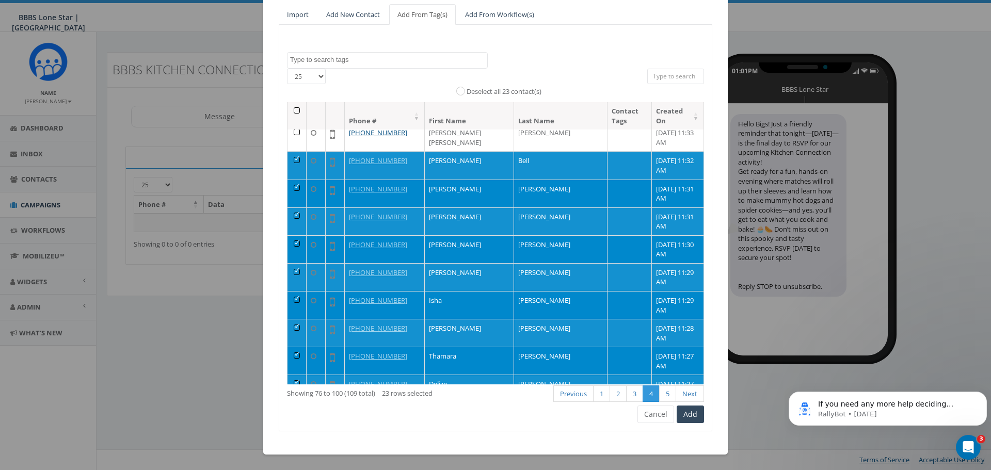
scroll to position [289, 0]
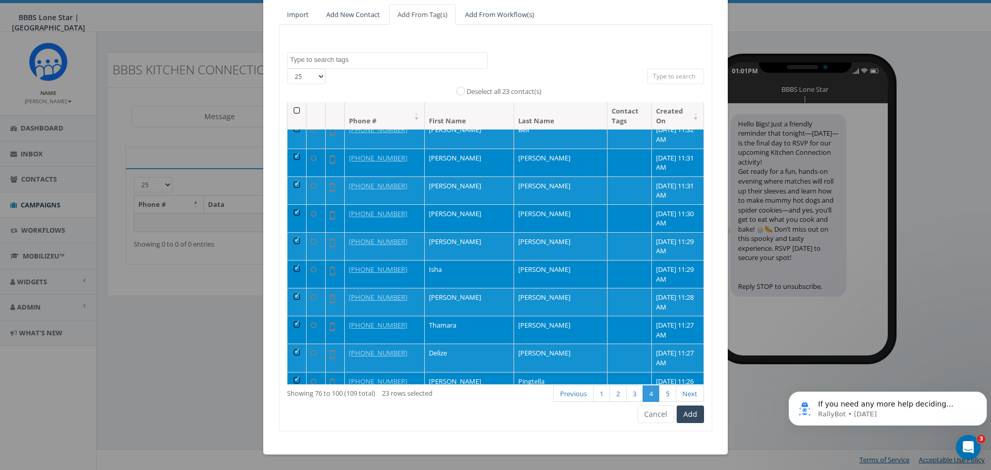
click at [663, 395] on link "5" at bounding box center [667, 394] width 17 height 17
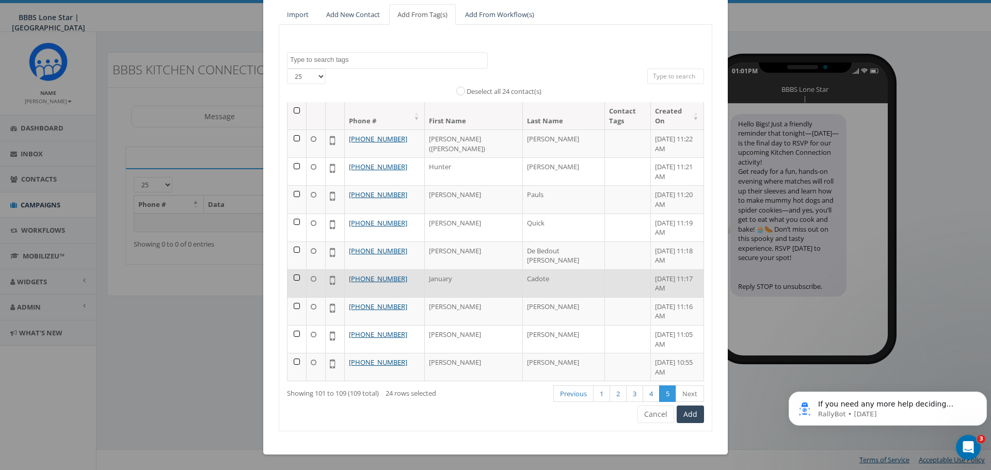
scroll to position [0, 0]
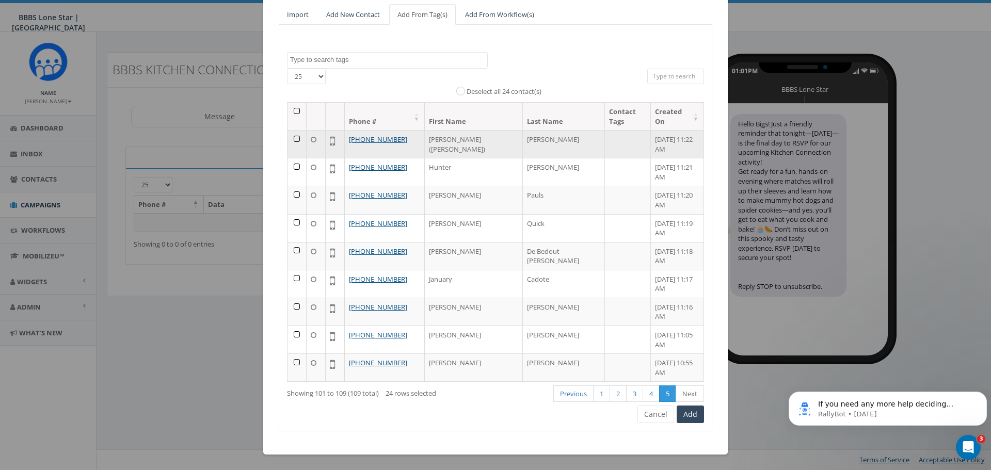
click at [292, 137] on td at bounding box center [297, 144] width 19 height 28
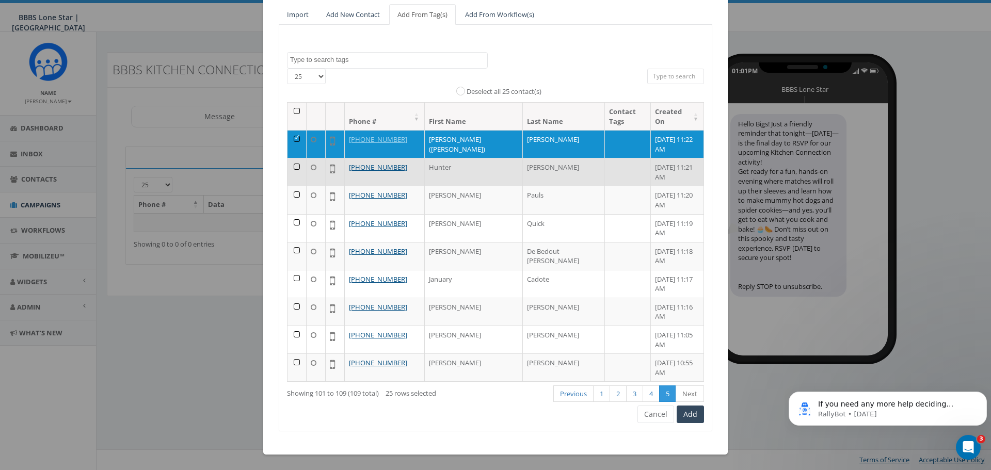
click at [292, 168] on td at bounding box center [297, 172] width 19 height 28
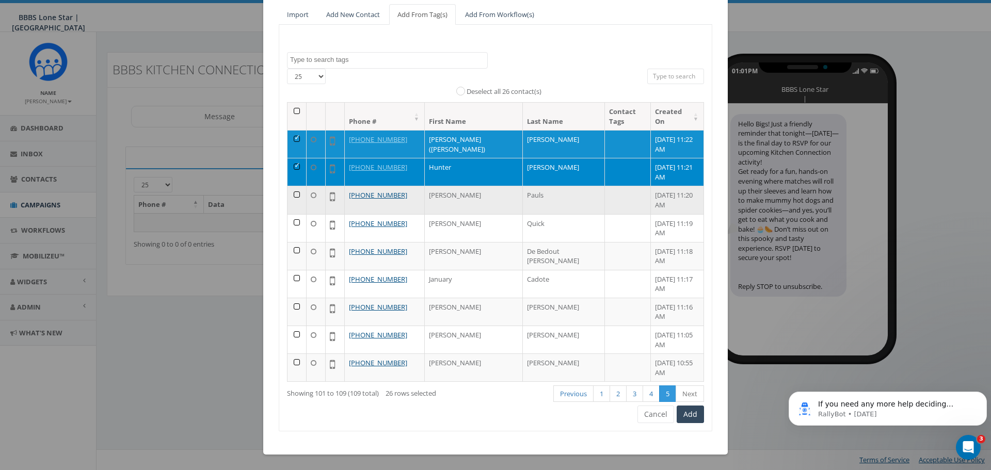
click at [292, 197] on td at bounding box center [297, 200] width 19 height 28
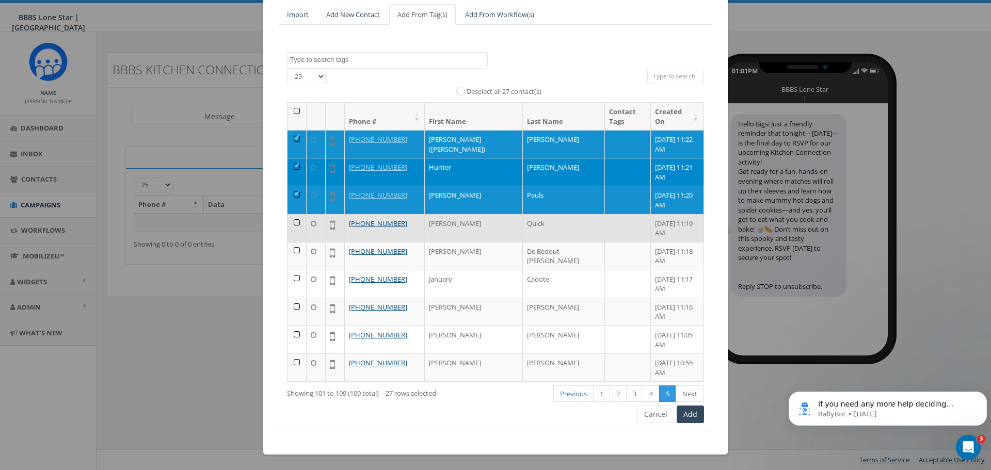
click at [292, 222] on td at bounding box center [297, 228] width 19 height 28
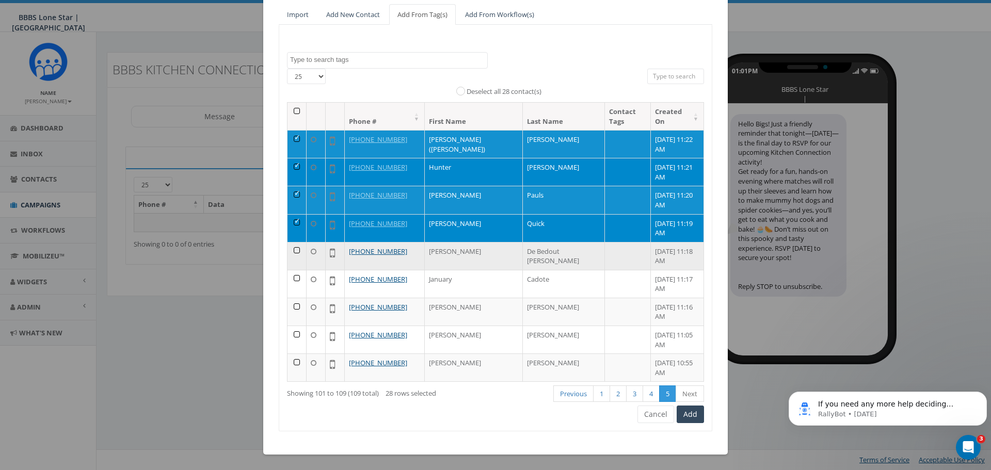
click at [295, 251] on td at bounding box center [297, 256] width 19 height 28
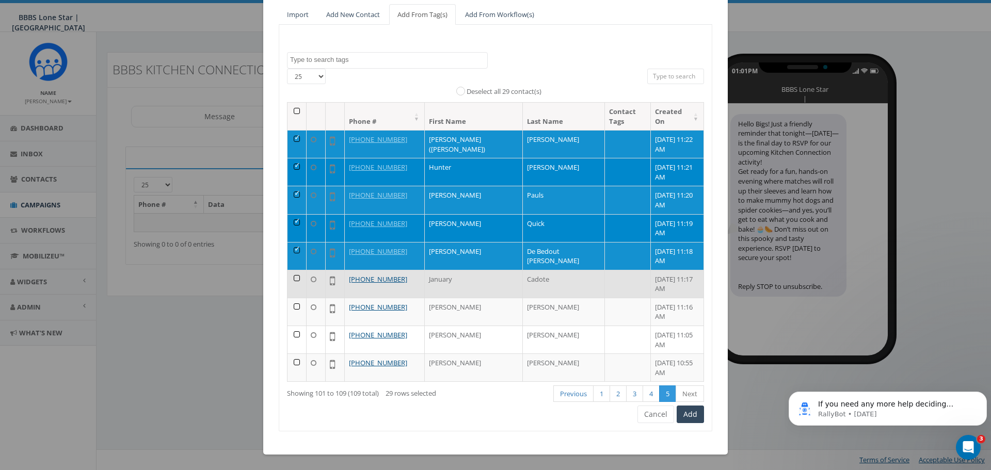
click at [294, 280] on td at bounding box center [297, 284] width 19 height 28
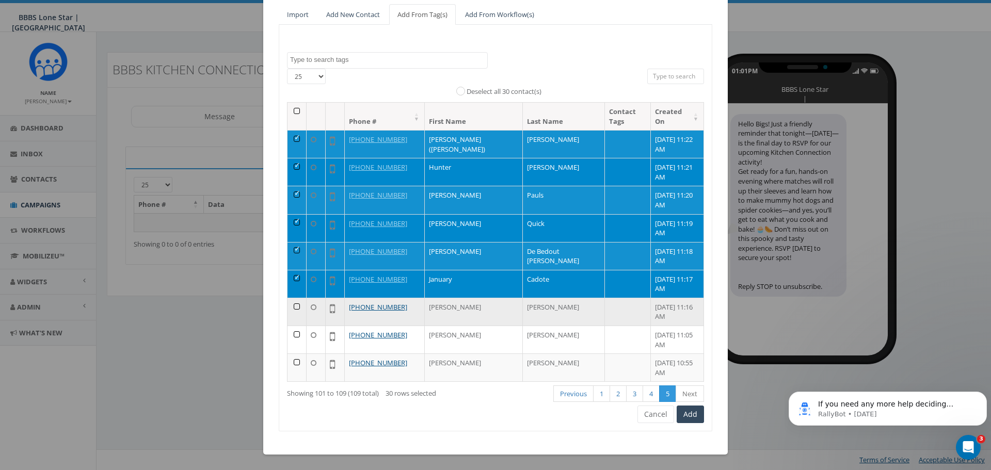
click at [293, 305] on td at bounding box center [297, 312] width 19 height 28
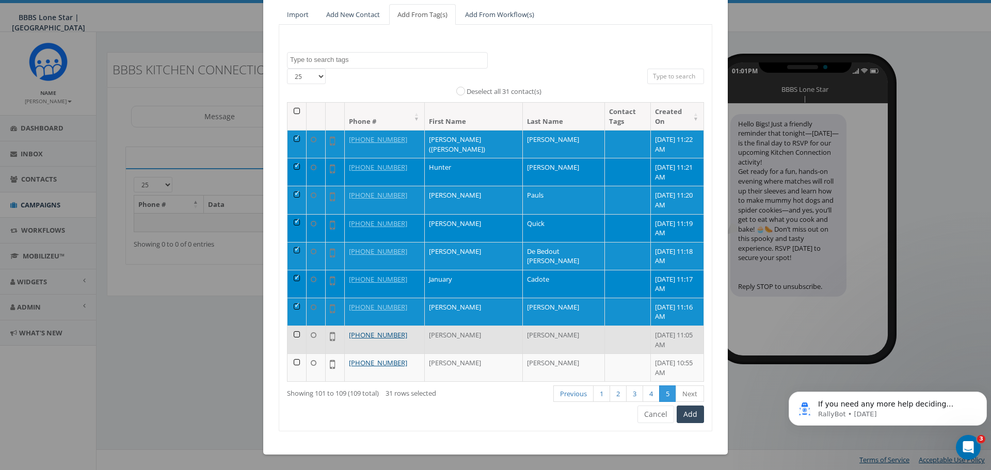
click at [290, 338] on td at bounding box center [297, 340] width 19 height 28
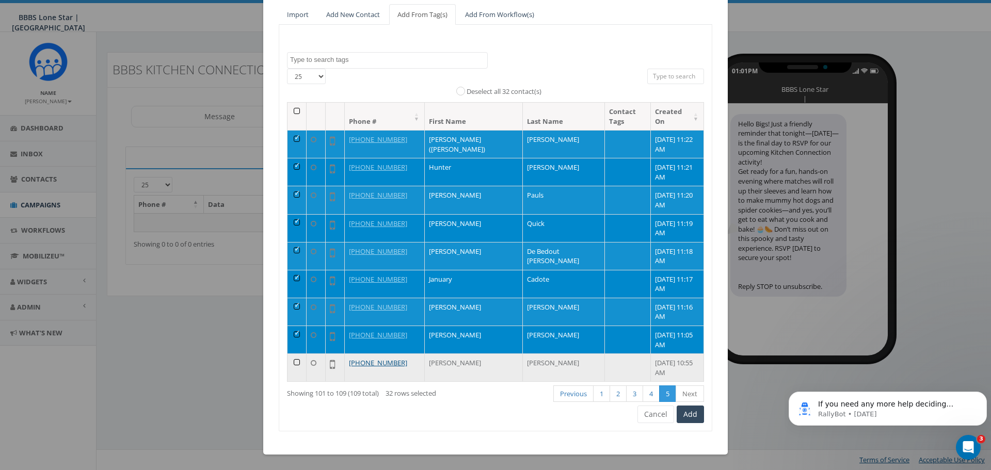
click at [290, 361] on td at bounding box center [297, 368] width 19 height 28
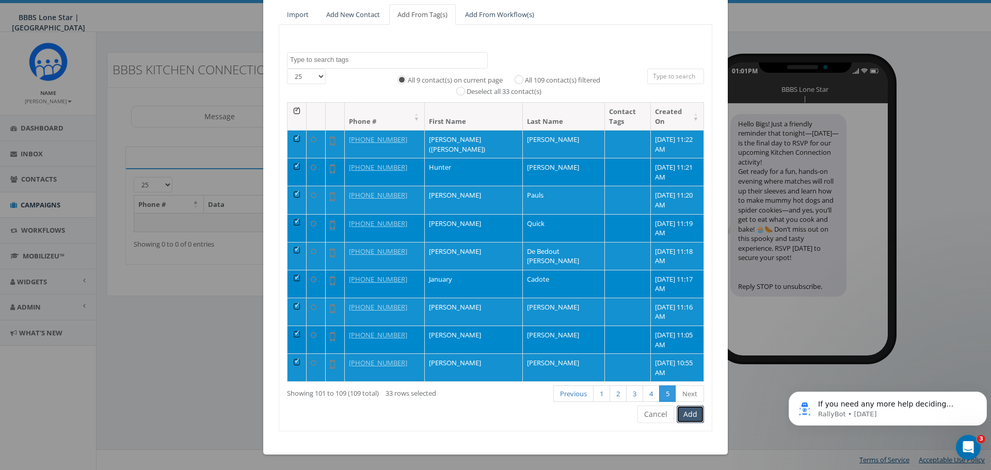
click at [691, 415] on button "Add" at bounding box center [690, 415] width 27 height 18
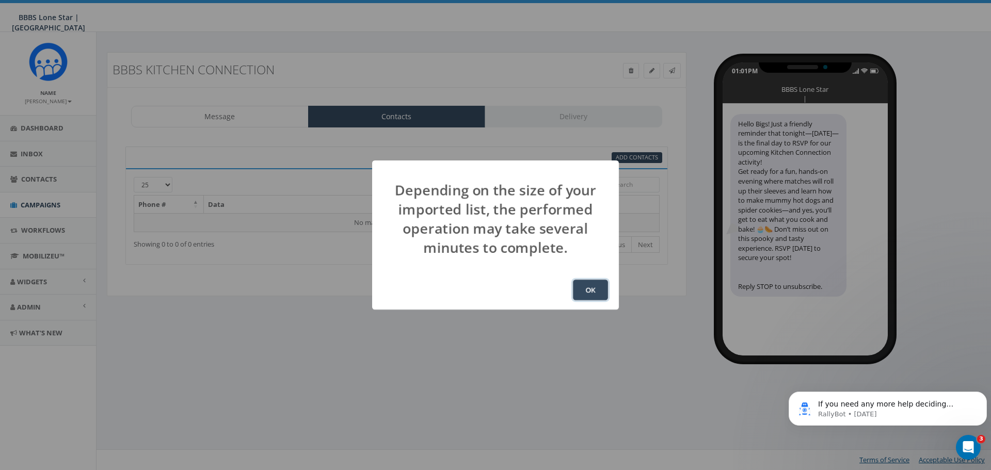
drag, startPoint x: 595, startPoint y: 292, endPoint x: 620, endPoint y: 359, distance: 71.6
click at [595, 293] on button "OK" at bounding box center [590, 290] width 35 height 21
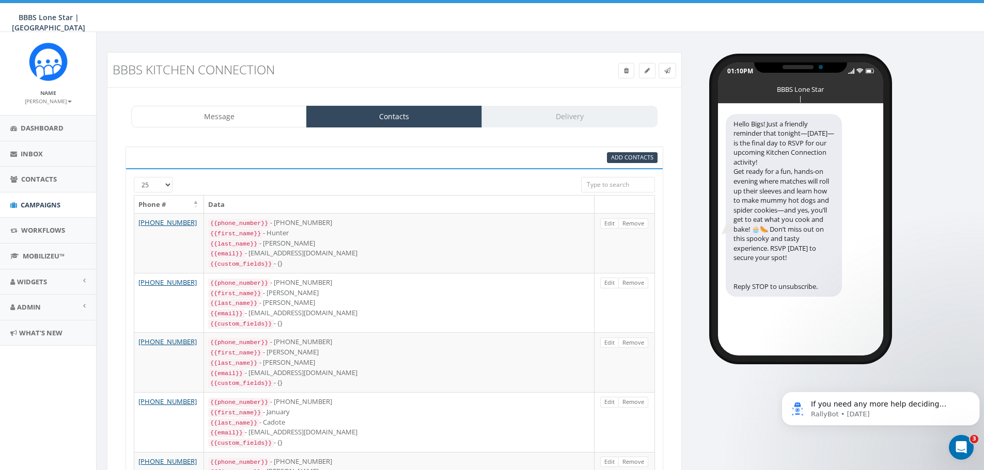
click at [543, 116] on div "Message Contacts Delivery" at bounding box center [394, 117] width 526 height 22
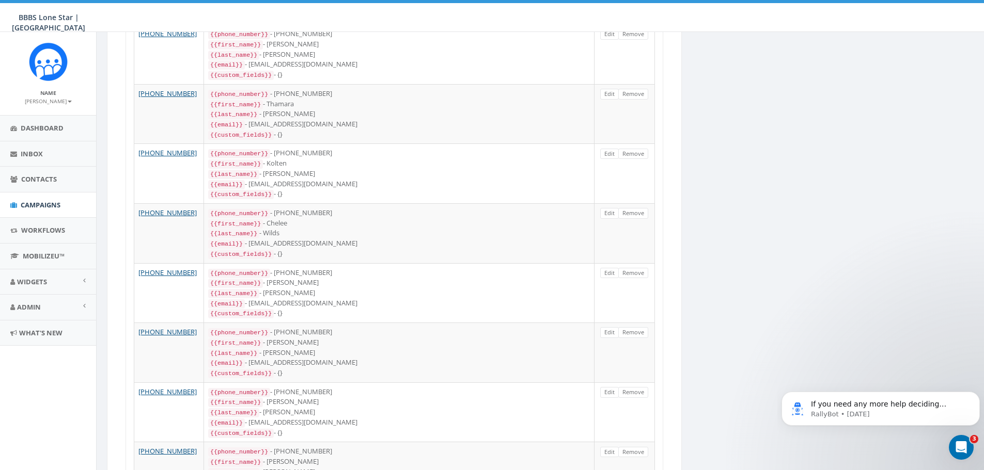
scroll to position [1249, 0]
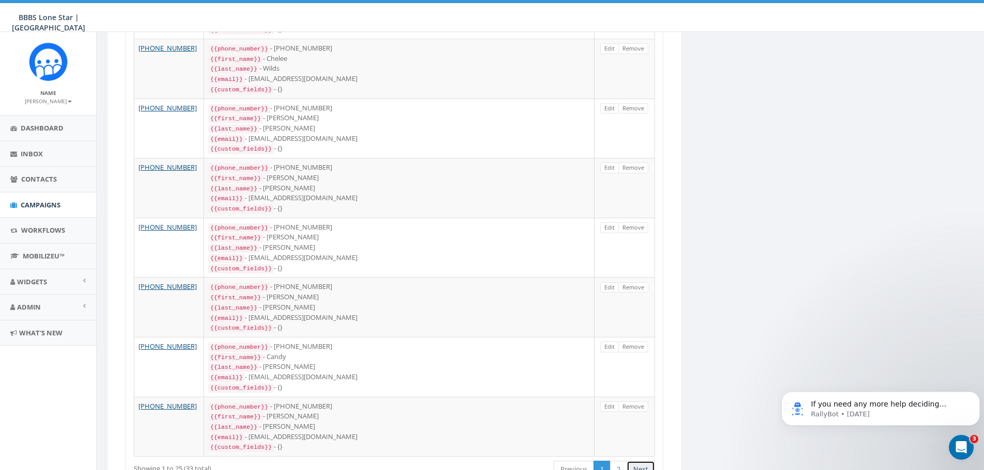
click at [647, 461] on link "Next" at bounding box center [640, 469] width 28 height 17
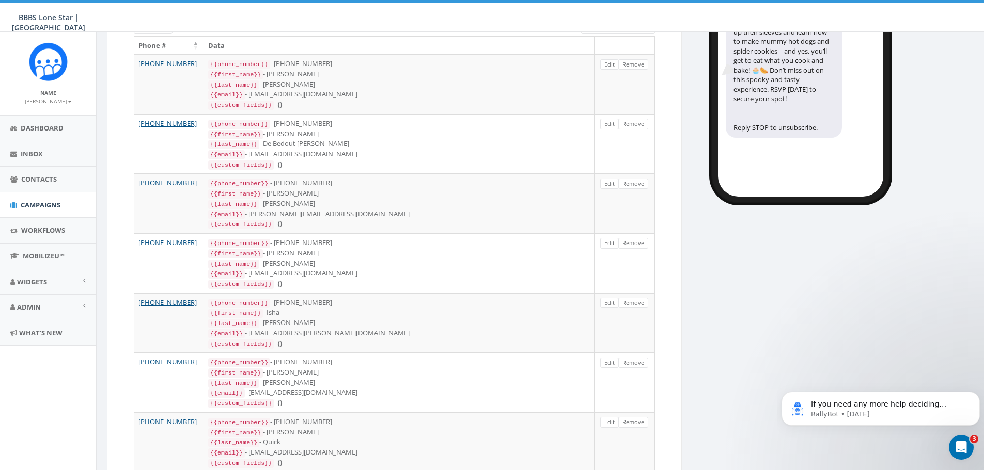
scroll to position [0, 0]
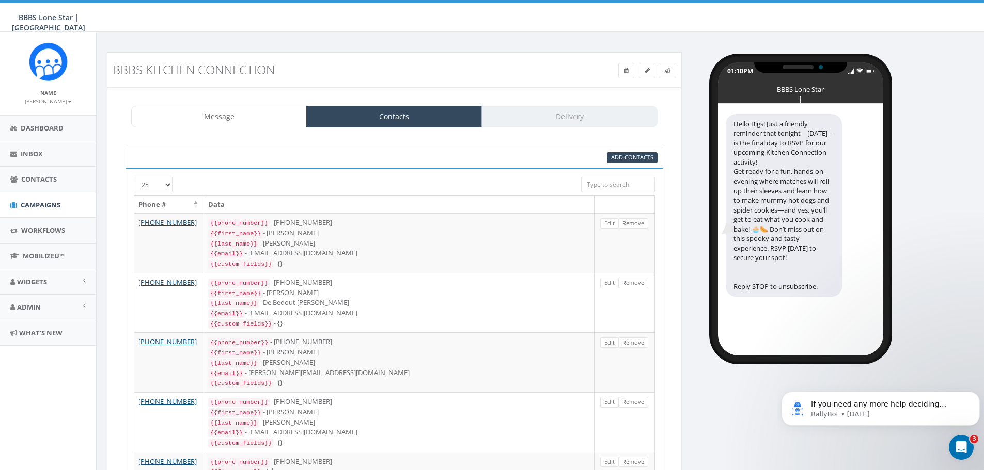
click at [541, 120] on div "Message Contacts Delivery" at bounding box center [394, 117] width 526 height 22
click at [271, 112] on link "Message" at bounding box center [219, 117] width 176 height 22
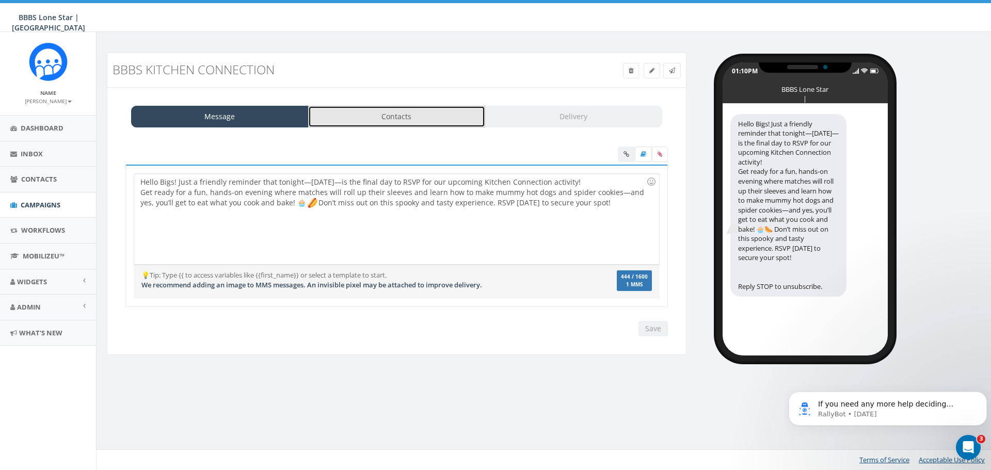
click at [367, 114] on link "Contacts" at bounding box center [397, 117] width 178 height 22
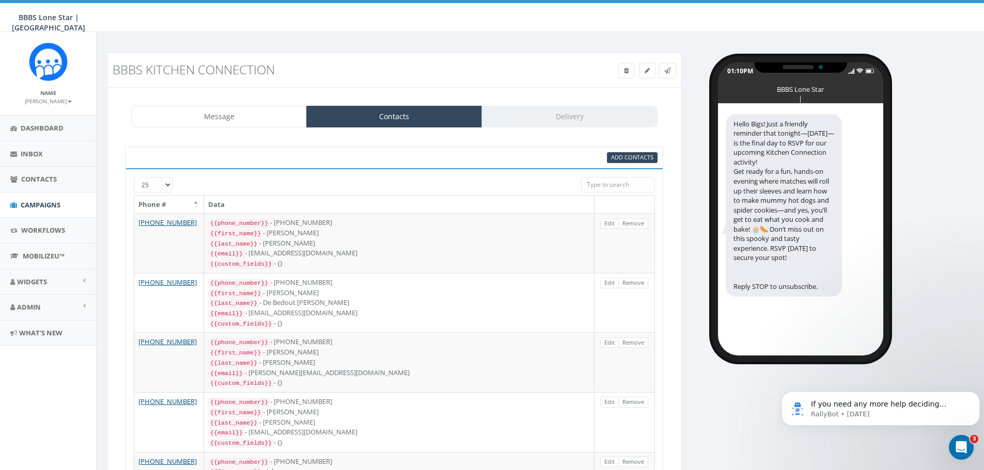
click at [551, 115] on div "Message Contacts Delivery" at bounding box center [394, 117] width 526 height 22
click at [551, 116] on div "Message Contacts Delivery" at bounding box center [394, 117] width 526 height 22
click at [543, 124] on div "Message Contacts Delivery" at bounding box center [394, 117] width 526 height 22
click at [597, 114] on div "Message Contacts Delivery" at bounding box center [394, 117] width 526 height 22
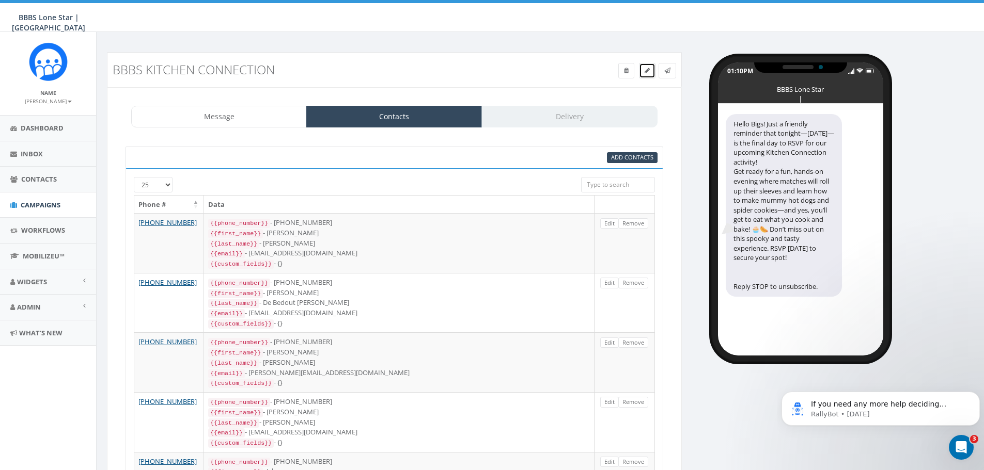
click at [644, 72] on icon at bounding box center [646, 71] width 5 height 6
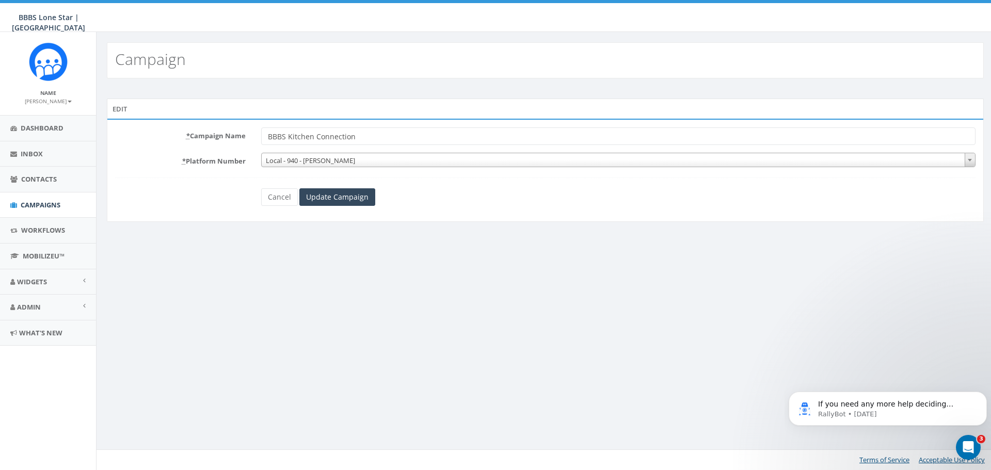
click at [604, 128] on input "BBBS Kitchen Connection" at bounding box center [618, 137] width 715 height 18
click at [584, 136] on input "BBBS Kitchen Connection" at bounding box center [618, 137] width 715 height 18
click at [337, 196] on input "Update Campaign" at bounding box center [337, 197] width 76 height 18
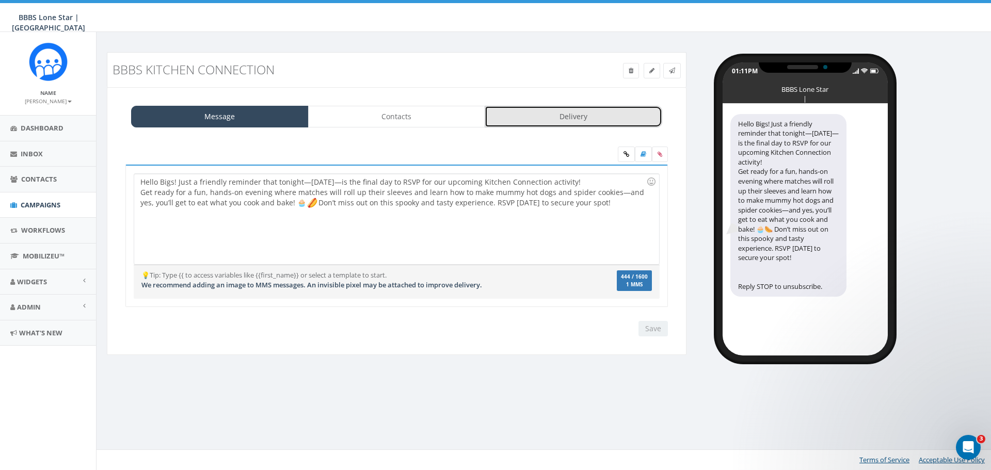
click at [563, 119] on link "Delivery" at bounding box center [574, 117] width 178 height 22
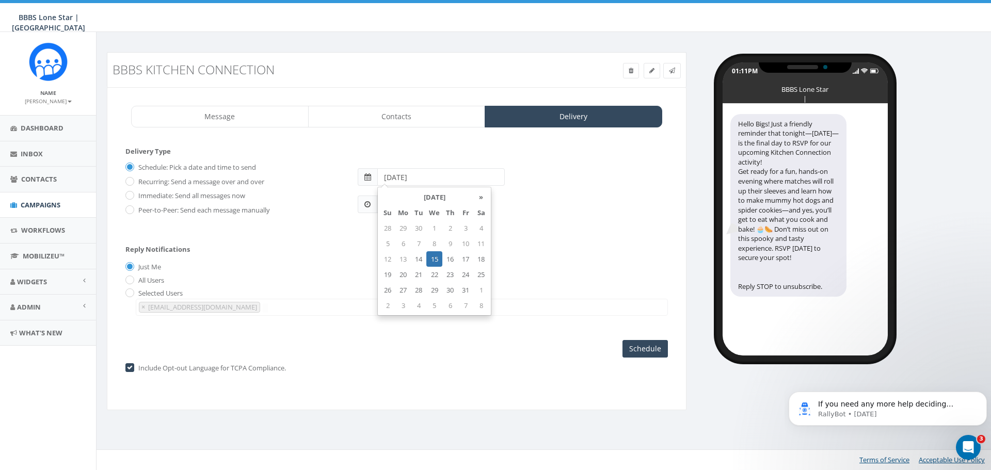
click at [454, 172] on input "[DATE]" at bounding box center [441, 177] width 128 height 18
click at [417, 259] on td "14" at bounding box center [418, 258] width 15 height 15
type input "[DATE]"
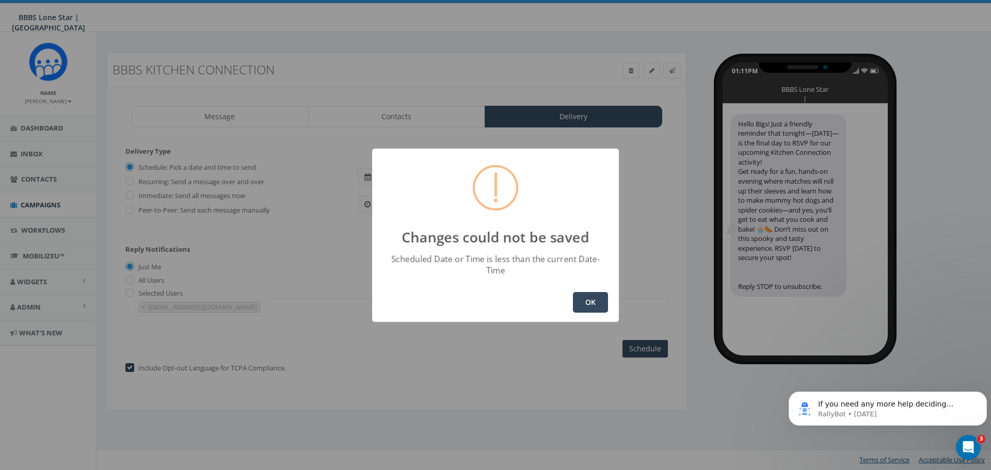
click at [680, 234] on div "Changes could not be saved Scheduled Date or Time is less than the current Date…" at bounding box center [495, 235] width 991 height 470
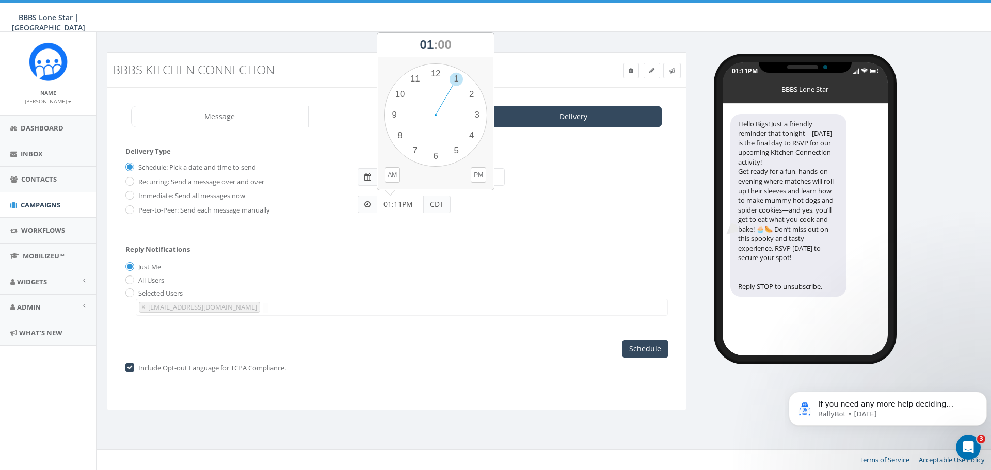
click at [392, 203] on input "01:11PM" at bounding box center [400, 205] width 47 height 18
click at [454, 151] on div "1 2 3 4 5 6 7 8 9 10 11 12 00 05 10 15 20 25 30 35 40 45 50 55" at bounding box center [435, 115] width 103 height 103
click at [439, 154] on div "1 2 3 4 5 6 7 8 9 10 11 12 00 05 10 15 20 25 30 35 40 45 50 55" at bounding box center [435, 115] width 103 height 103
type input "05:30PM"
click at [129, 291] on input "radio" at bounding box center [128, 294] width 7 height 7
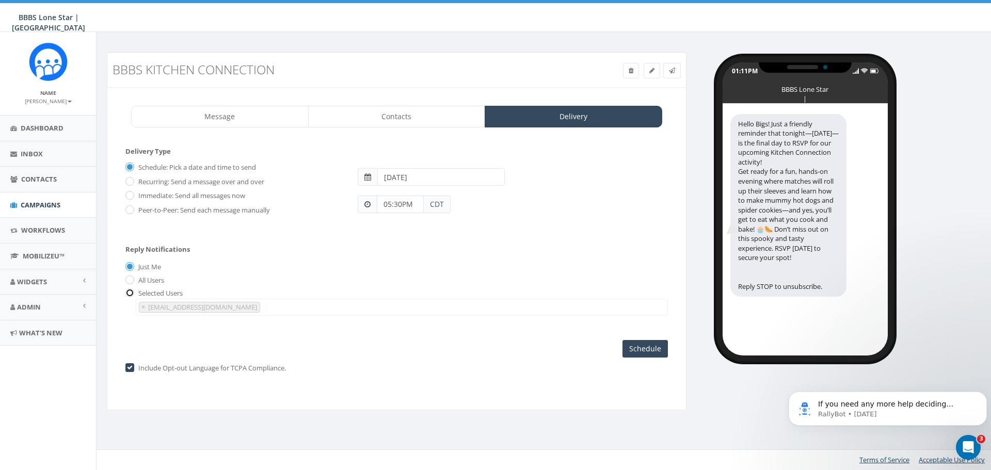
radio input "true"
click at [128, 279] on input "All Users" at bounding box center [128, 280] width 7 height 7
radio input "true"
click at [130, 291] on input "radio" at bounding box center [128, 294] width 7 height 7
radio input "true"
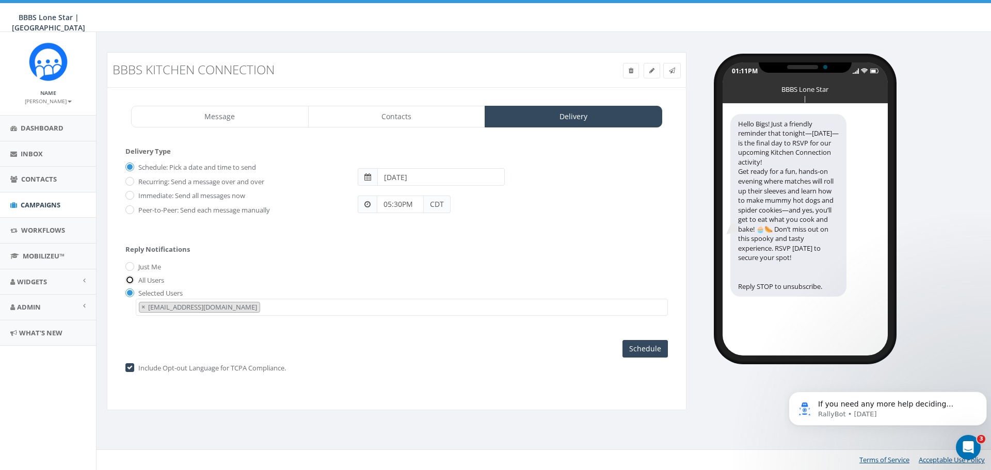
click at [132, 278] on input "All Users" at bounding box center [128, 280] width 7 height 7
radio input "true"
click at [656, 349] on input "Schedule" at bounding box center [645, 349] width 45 height 18
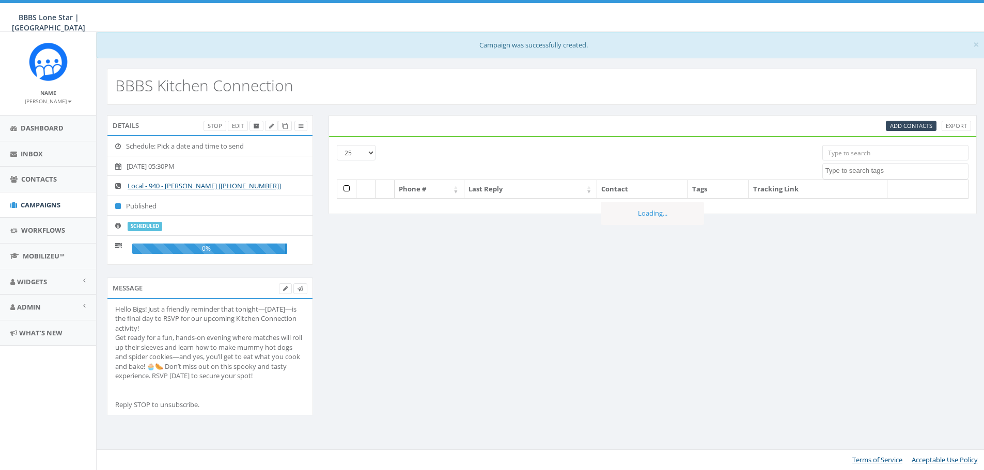
select select
